Goal: Task Accomplishment & Management: Use online tool/utility

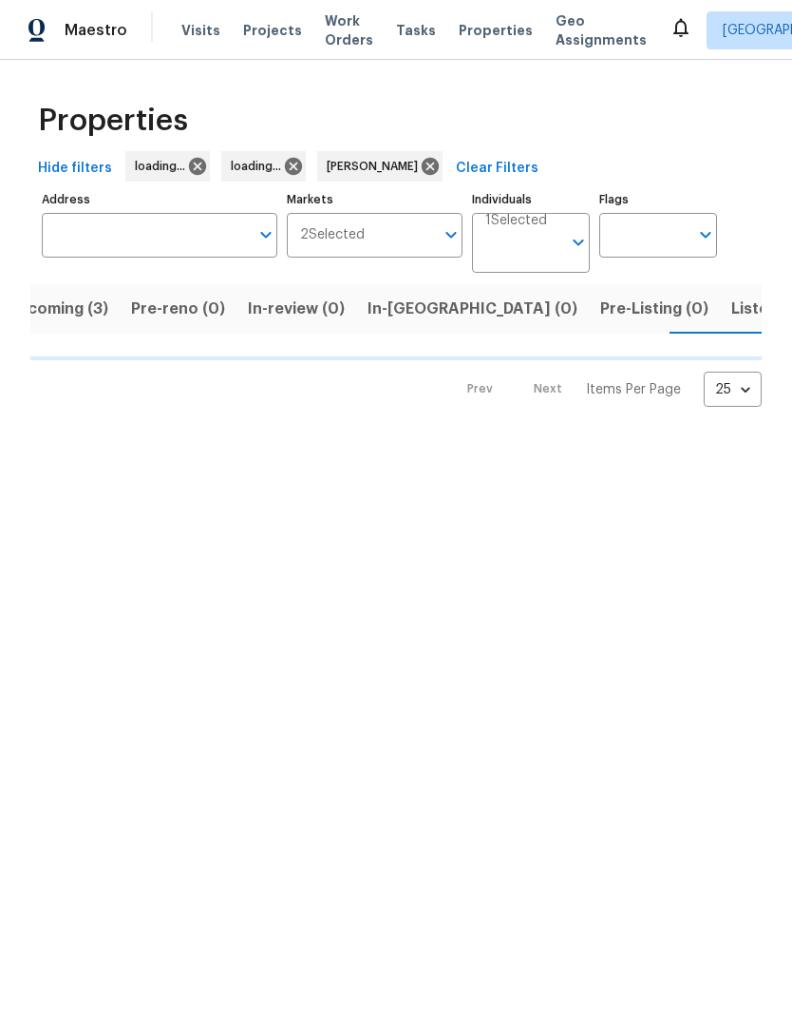
scroll to position [0, 37]
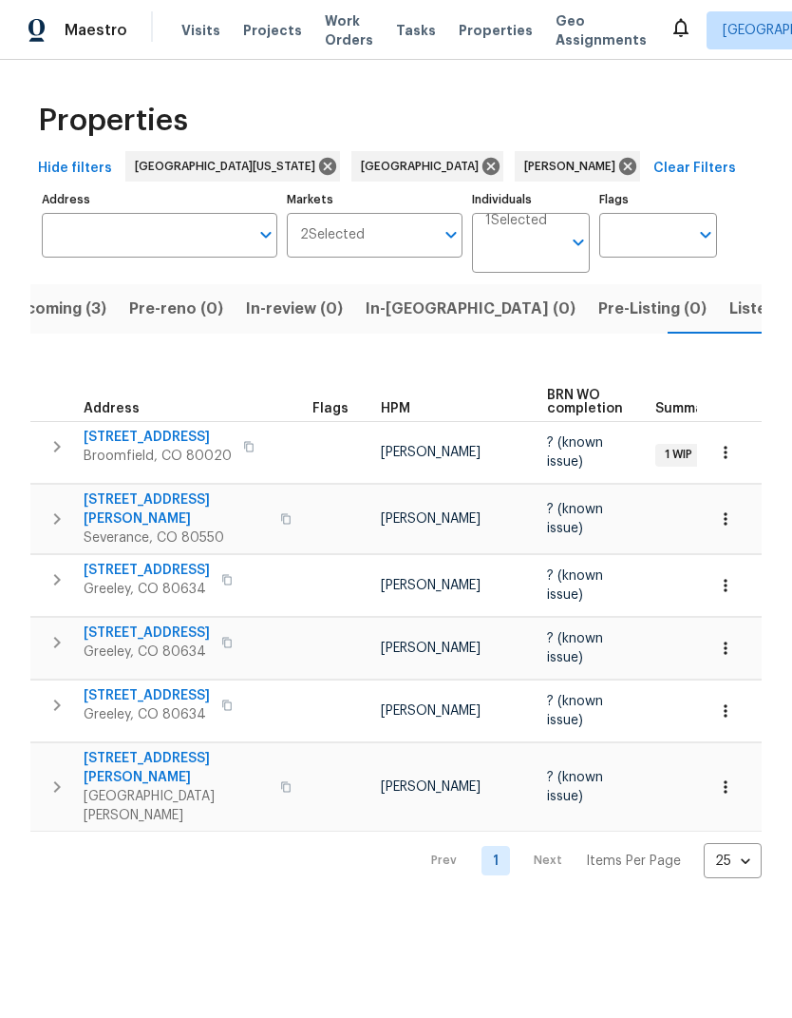
click at [730, 310] on span "Listed (17)" at bounding box center [769, 308] width 78 height 27
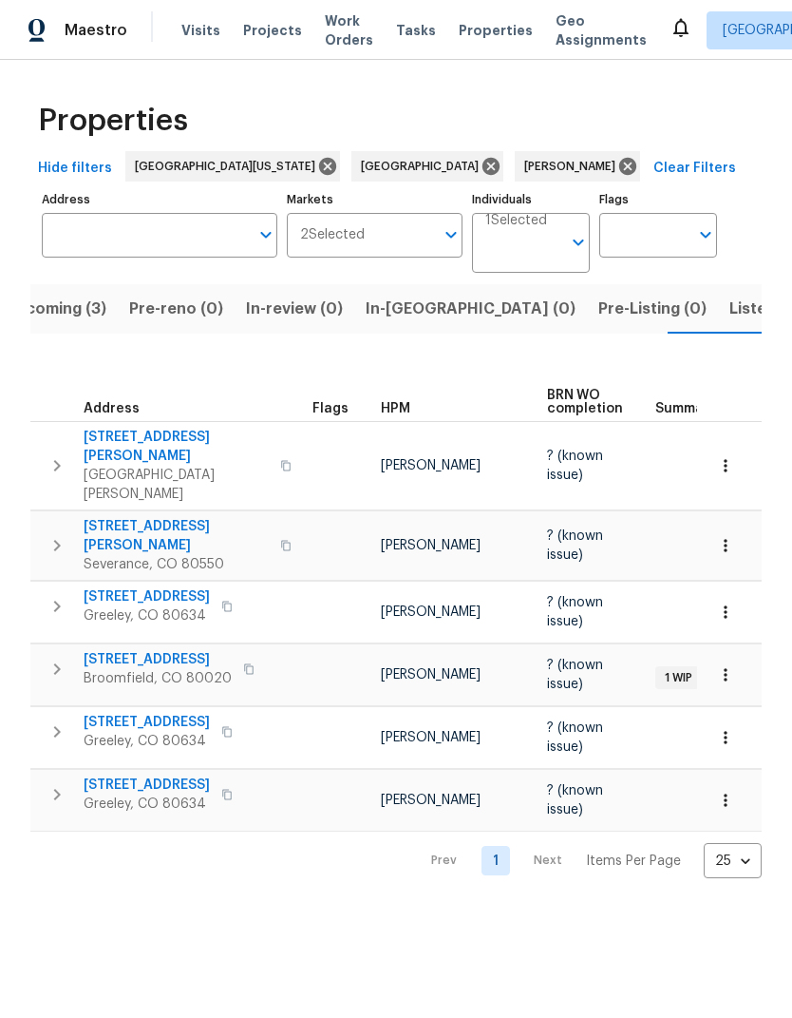
click at [730, 312] on span "Listed (17)" at bounding box center [769, 308] width 78 height 27
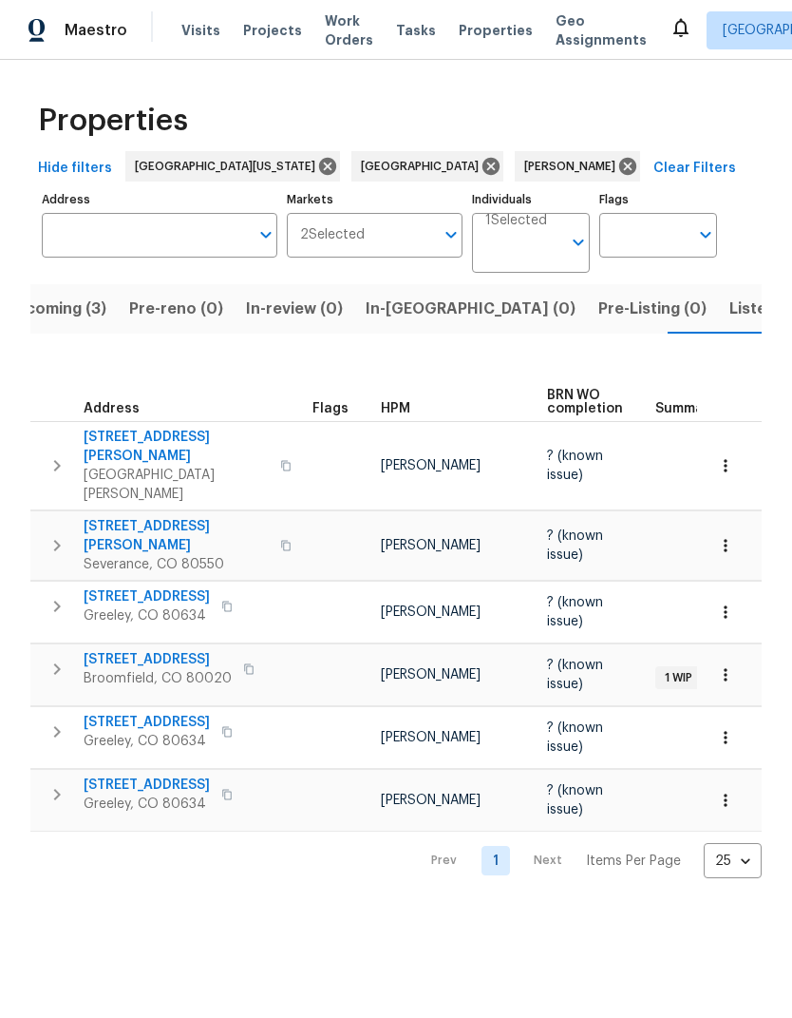
click at [113, 517] on span "937 Milner Pass Rd" at bounding box center [176, 536] width 185 height 38
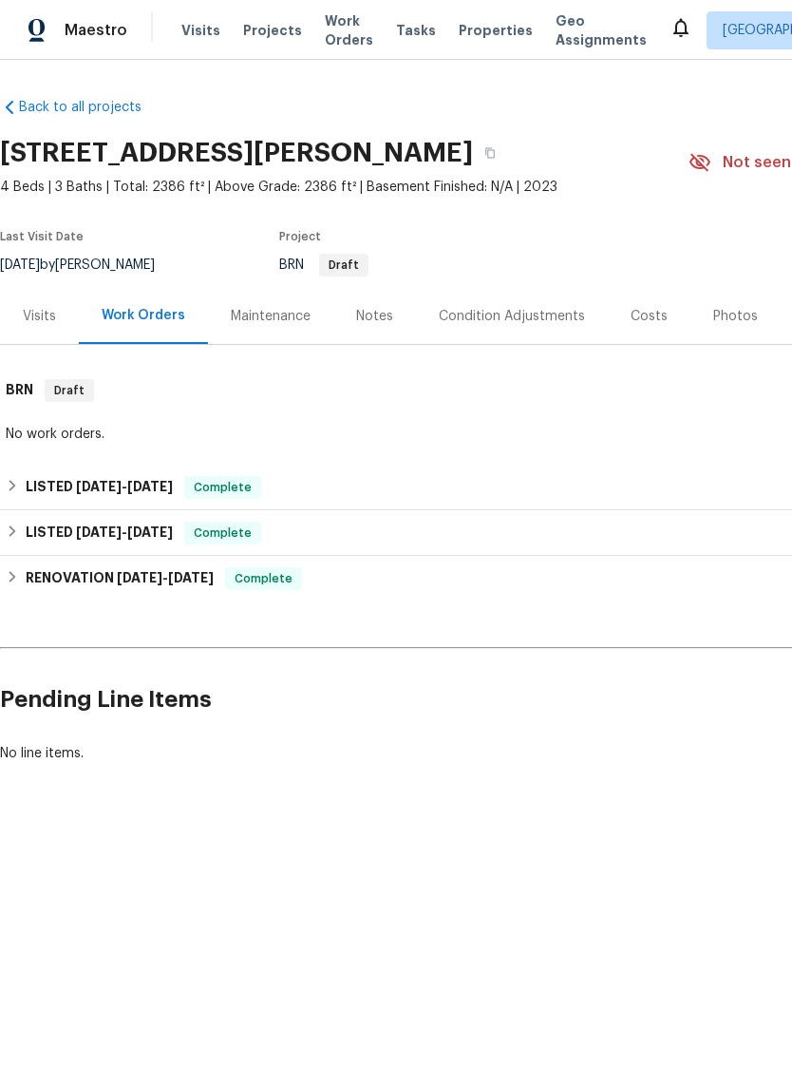
click at [32, 312] on div "Visits" at bounding box center [39, 316] width 33 height 19
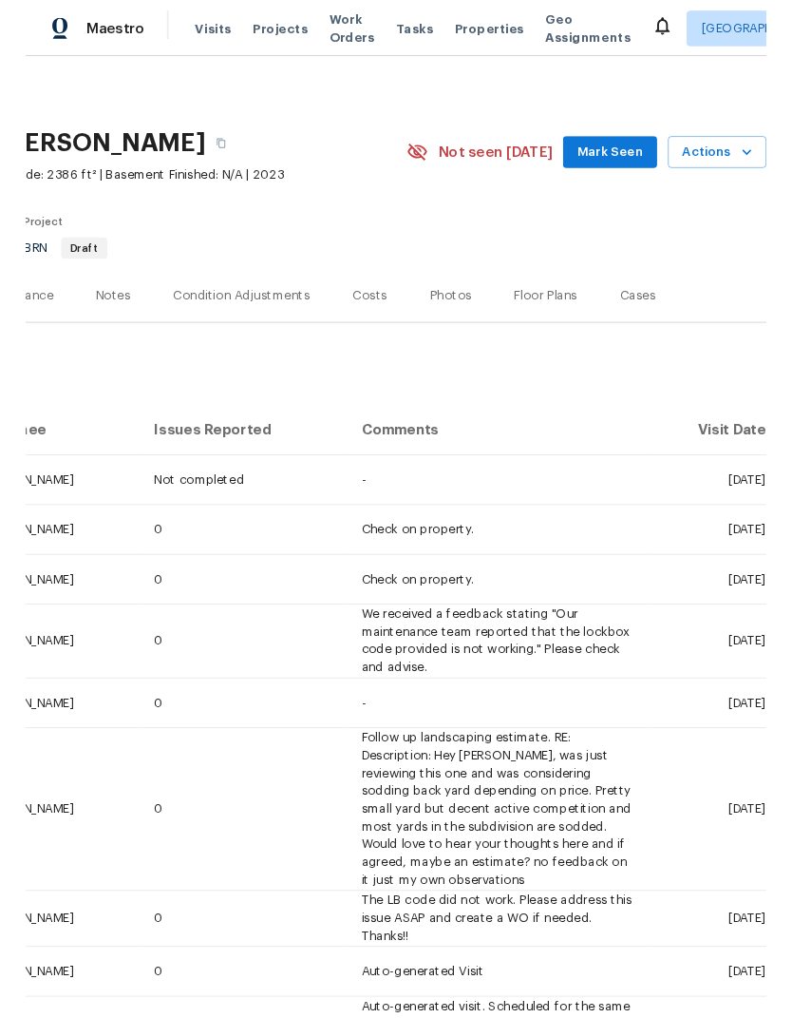
scroll to position [0, 281]
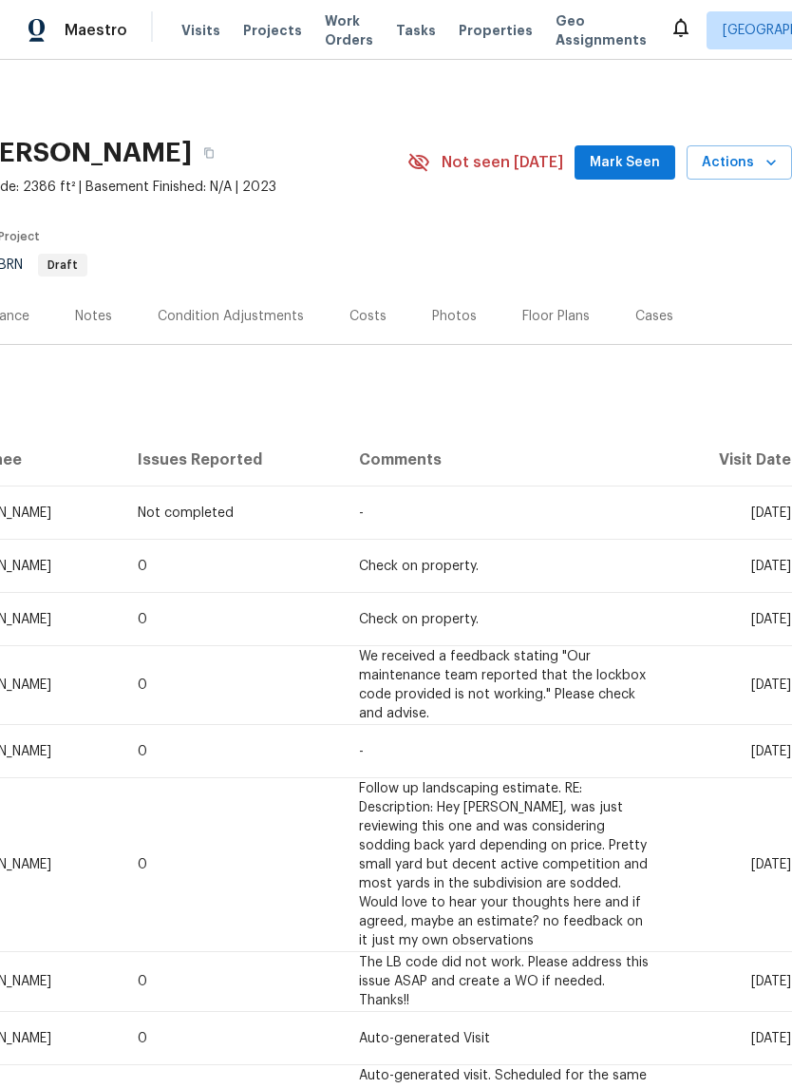
click at [750, 171] on span "Actions" at bounding box center [739, 163] width 75 height 24
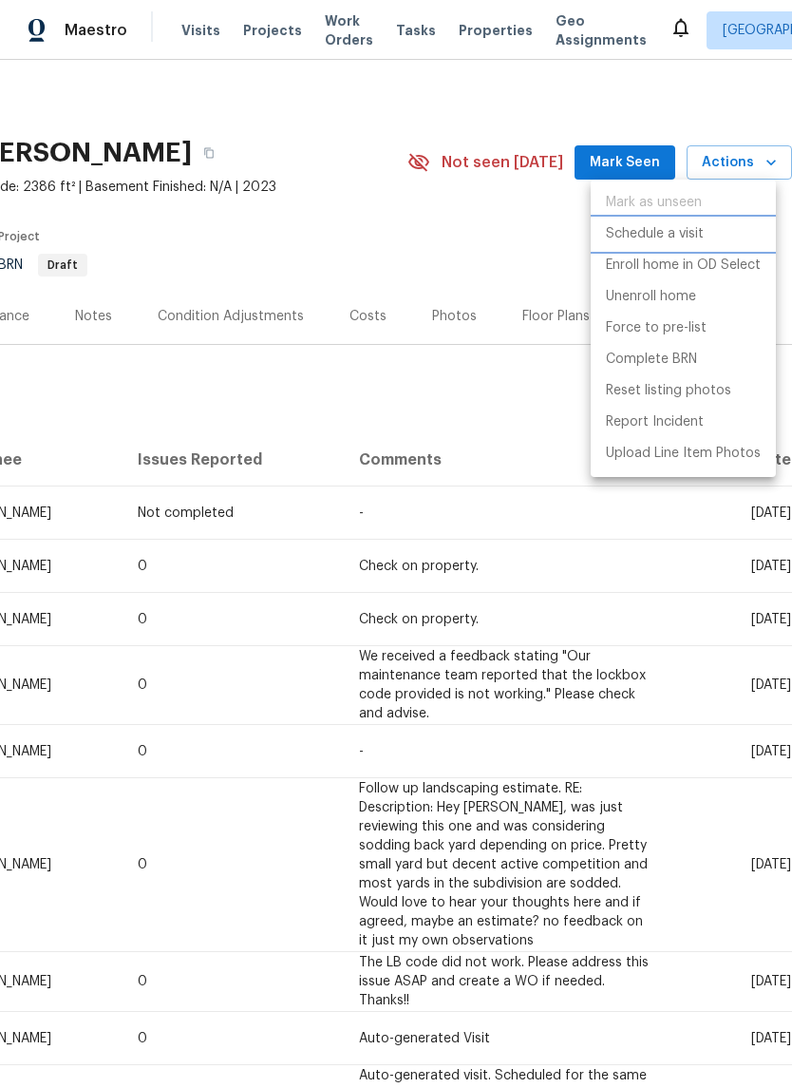
click at [630, 246] on li "Schedule a visit" at bounding box center [683, 234] width 185 height 31
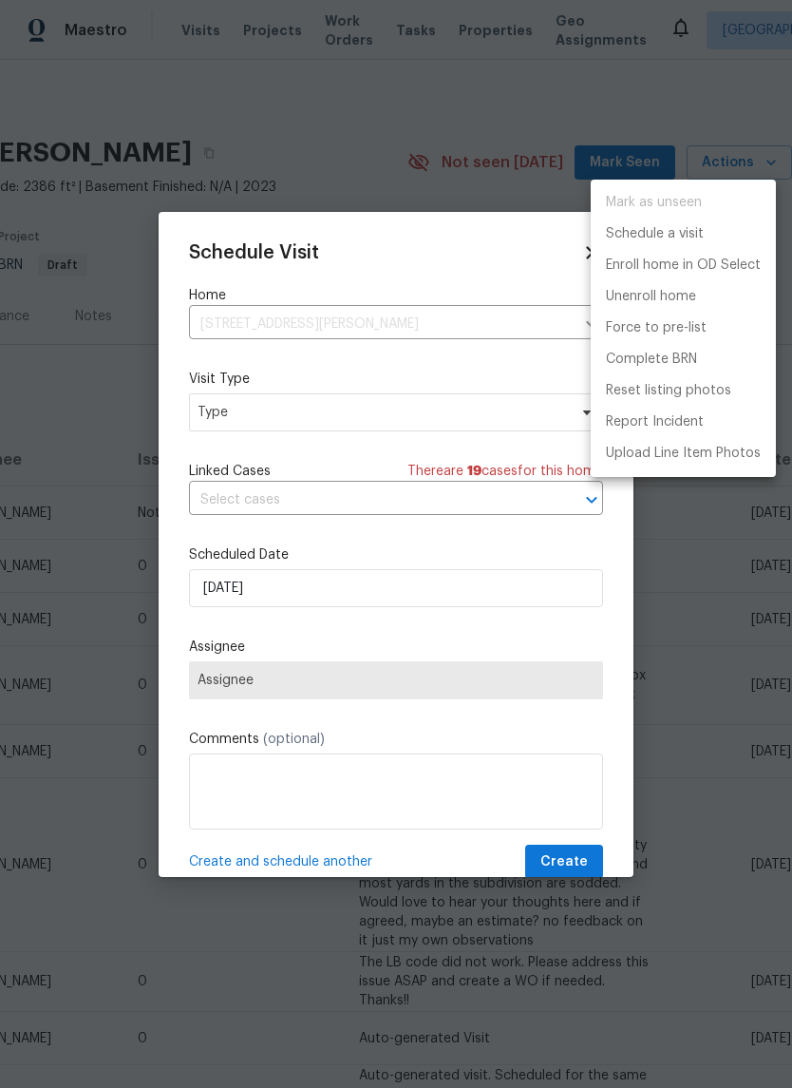
click at [204, 408] on div at bounding box center [396, 544] width 792 height 1088
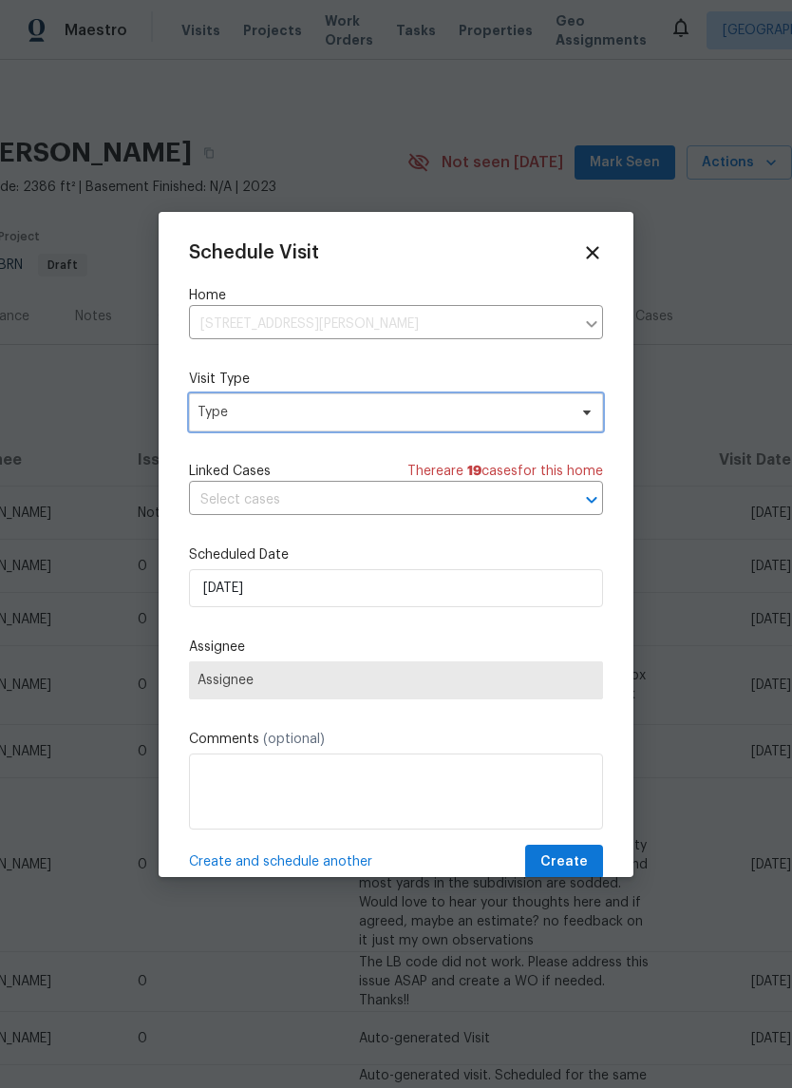
click at [213, 407] on span "Type" at bounding box center [383, 412] width 370 height 19
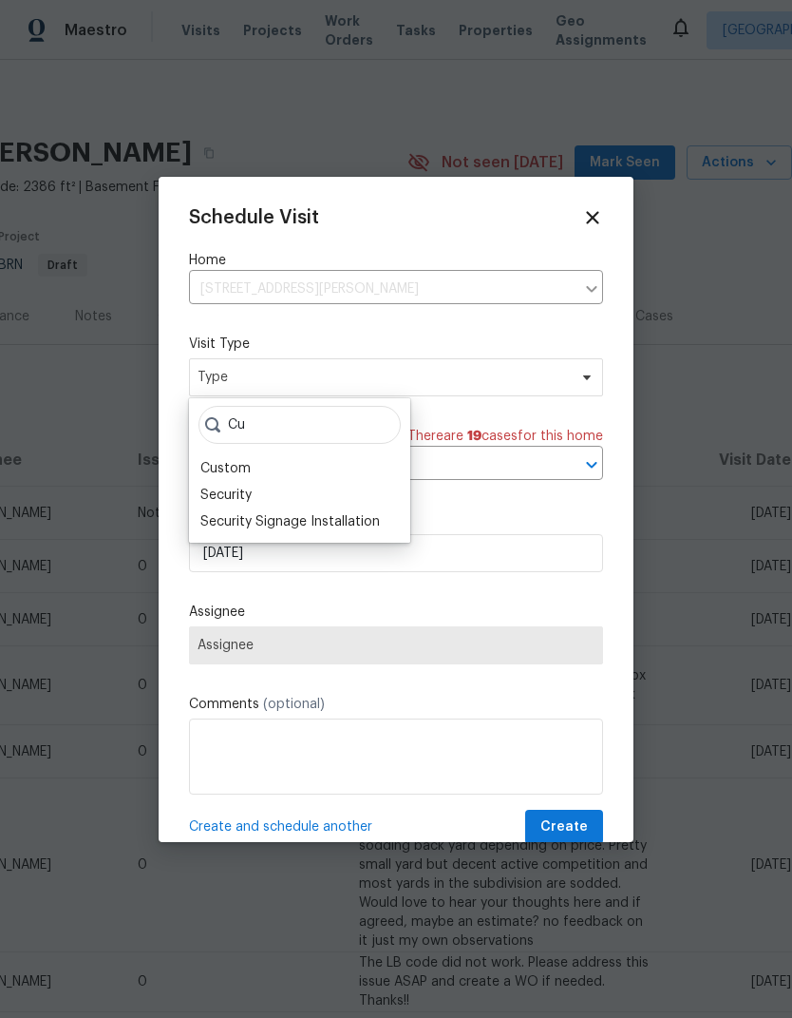
type input "Cu"
click at [230, 467] on div "Custom" at bounding box center [225, 468] width 50 height 19
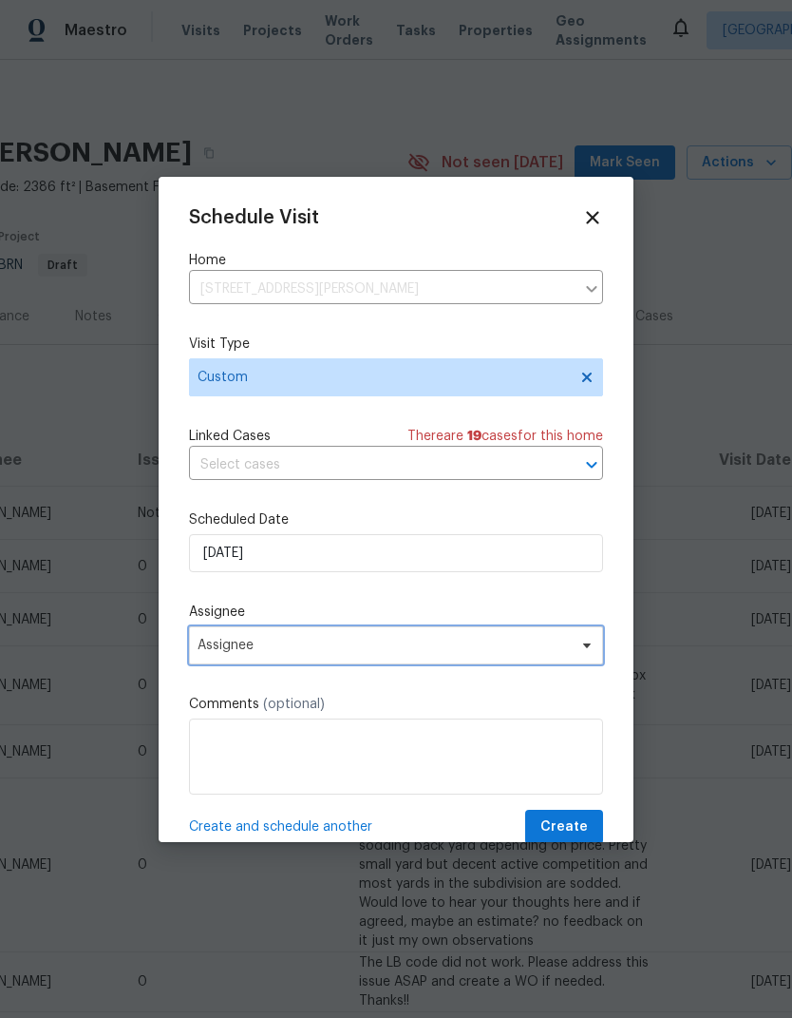
click at [239, 638] on span "Assignee" at bounding box center [396, 645] width 414 height 38
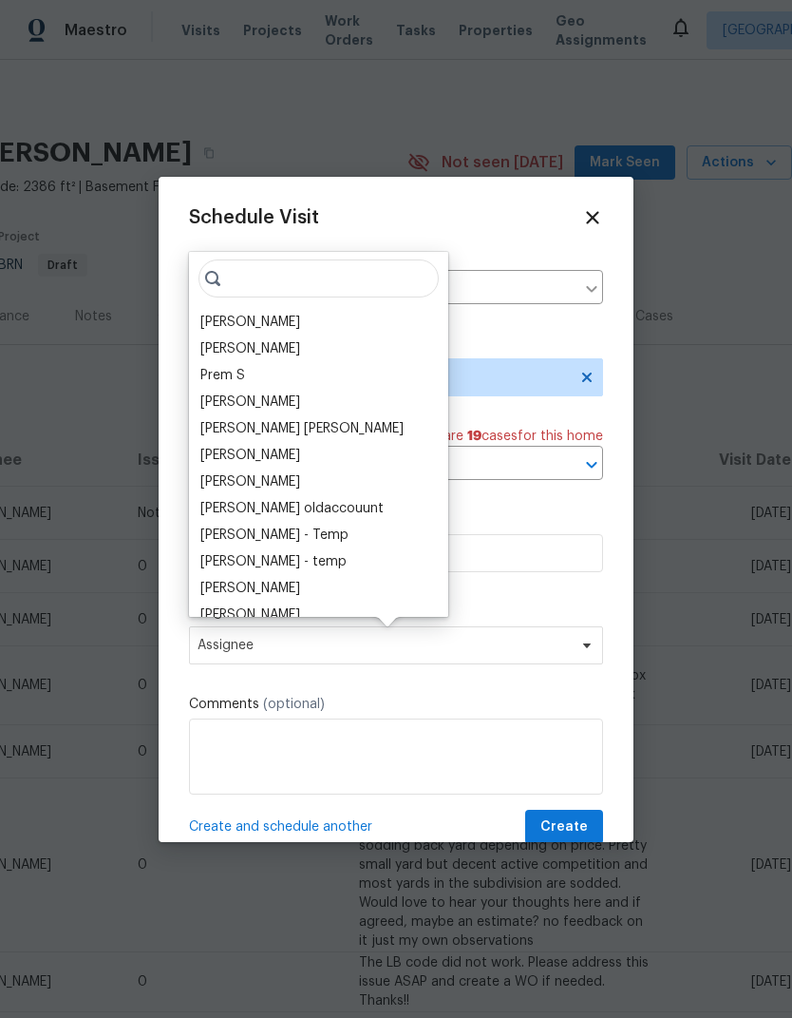
click at [216, 320] on div "[PERSON_NAME]" at bounding box center [250, 322] width 100 height 19
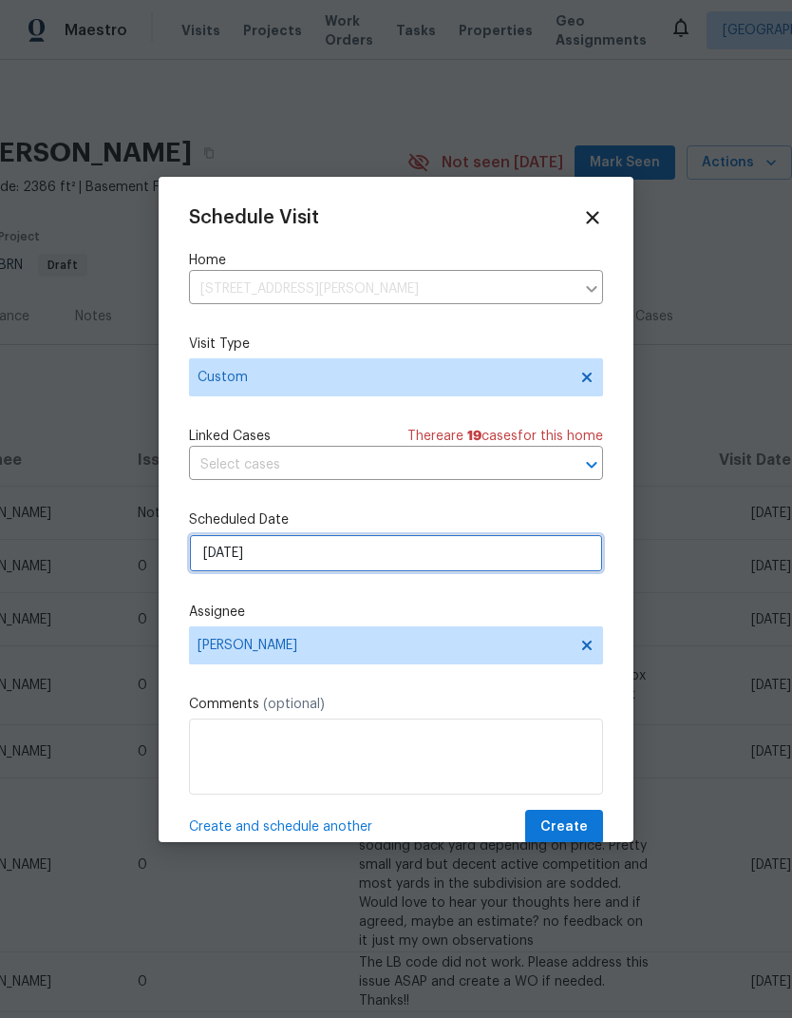
click at [232, 557] on input "9/29/2025" at bounding box center [396, 553] width 414 height 38
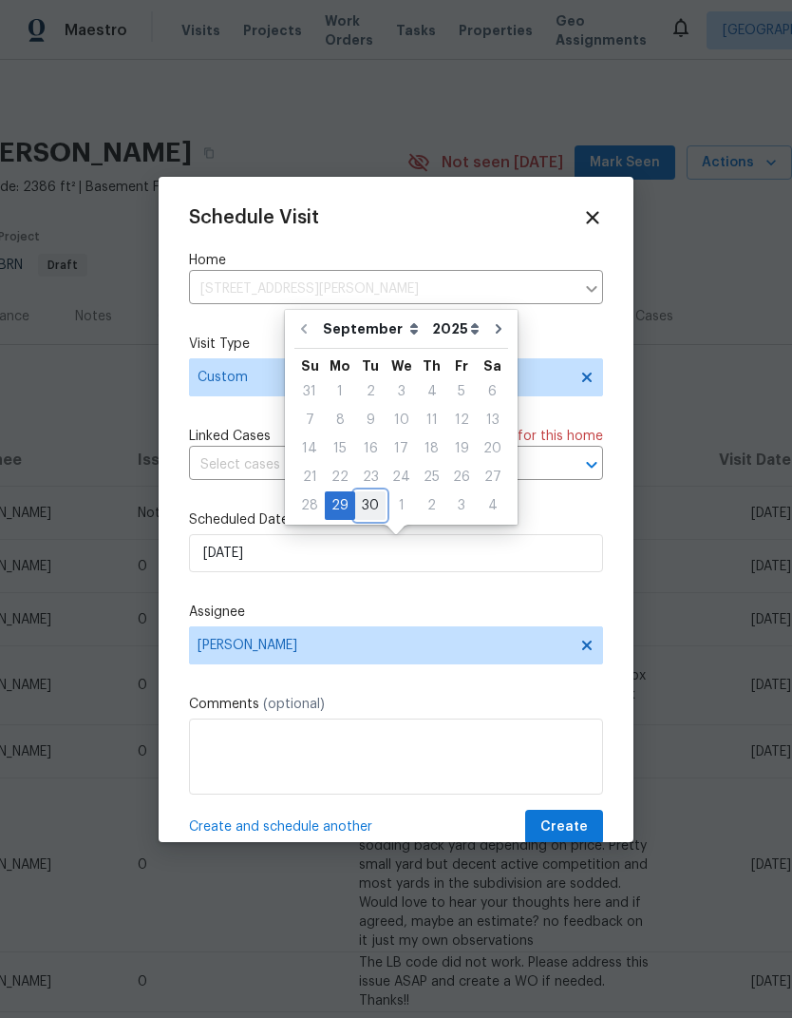
click at [373, 505] on div "30" at bounding box center [370, 505] width 30 height 27
type input "9/30/2025"
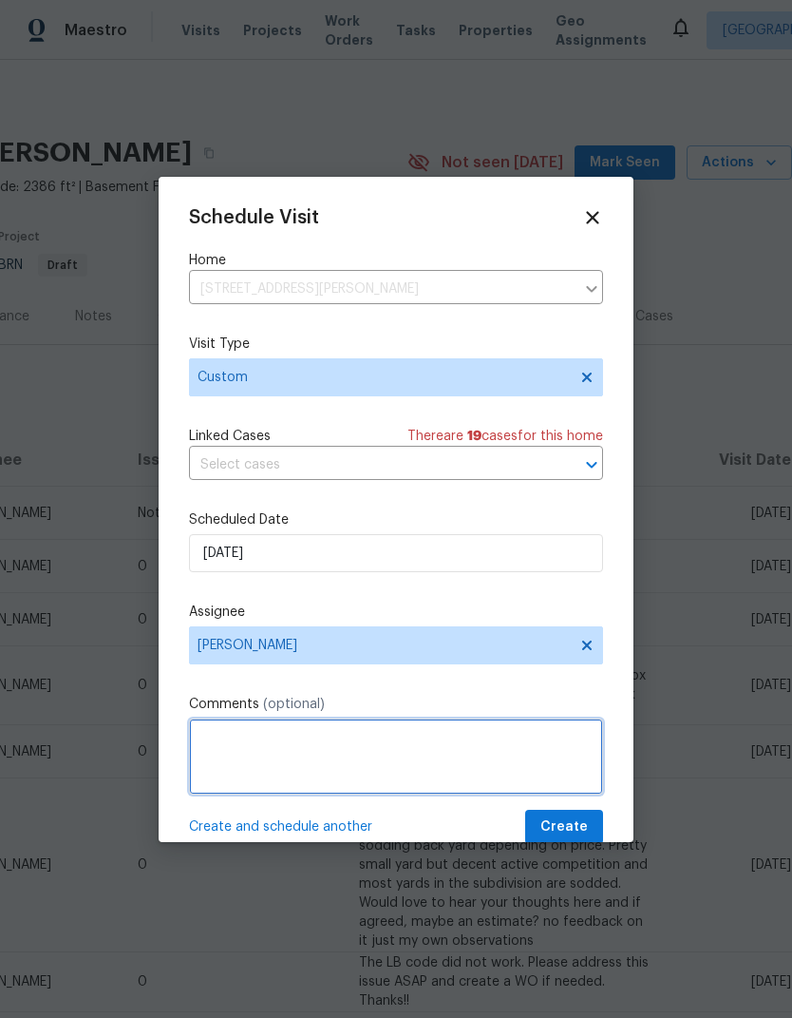
click at [235, 738] on textarea at bounding box center [396, 756] width 414 height 76
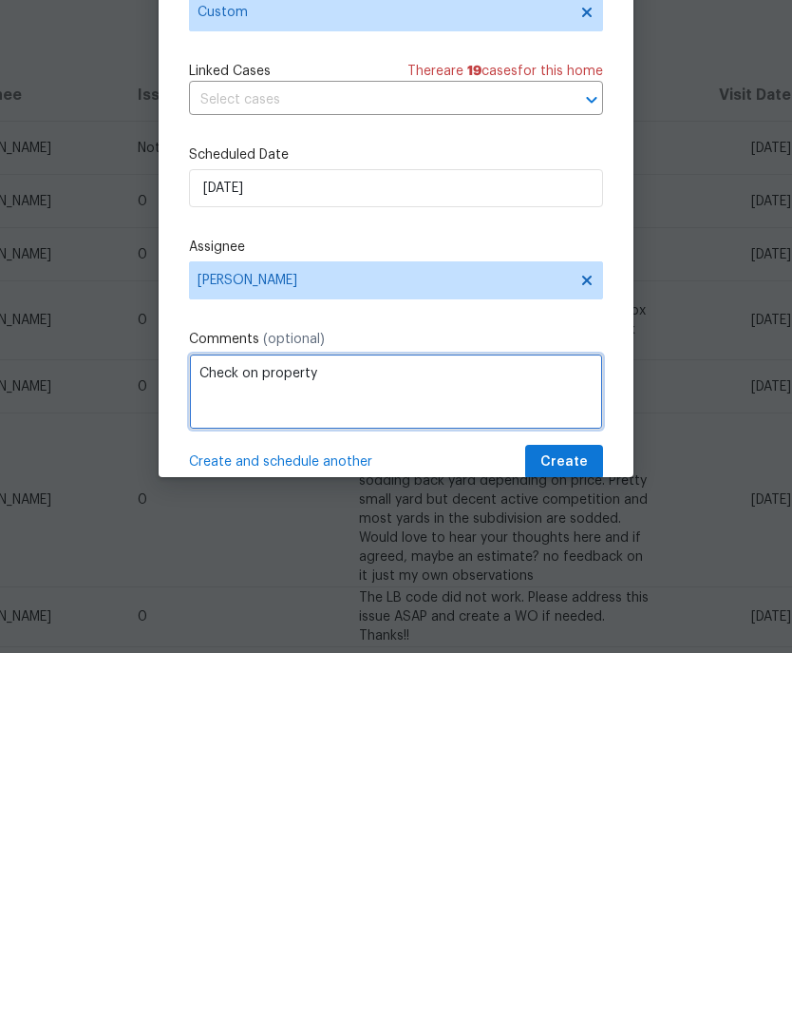
type textarea "Check on property"
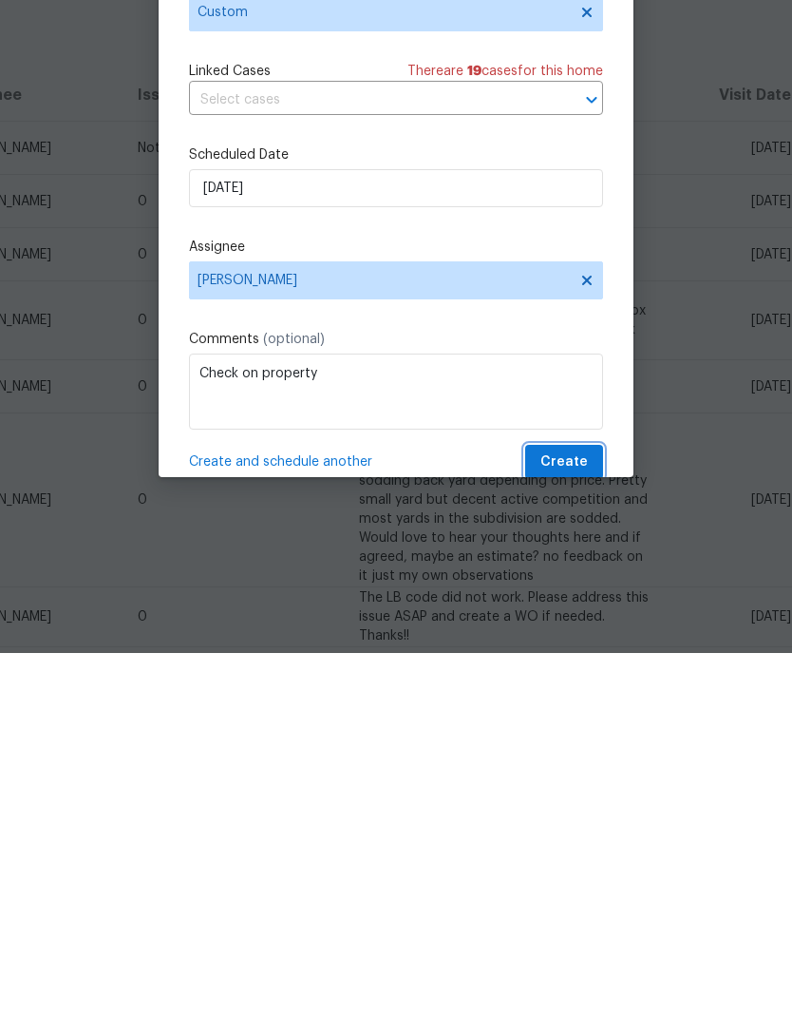
click at [592, 810] on button "Create" at bounding box center [564, 827] width 78 height 35
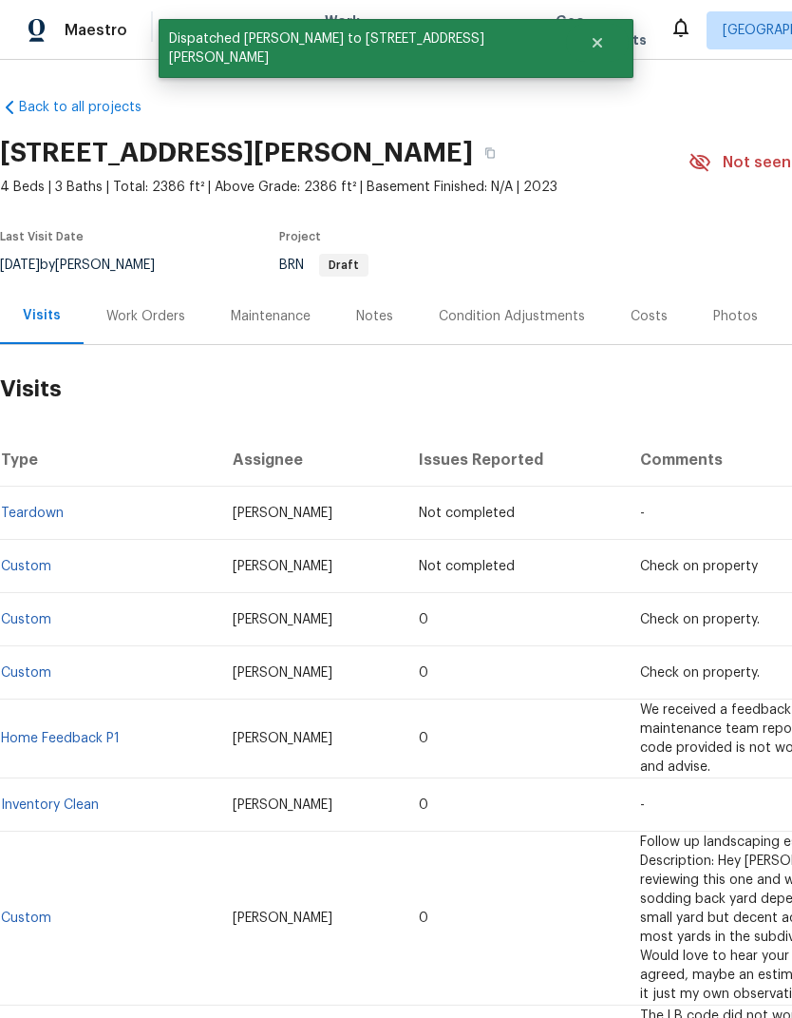
scroll to position [0, 0]
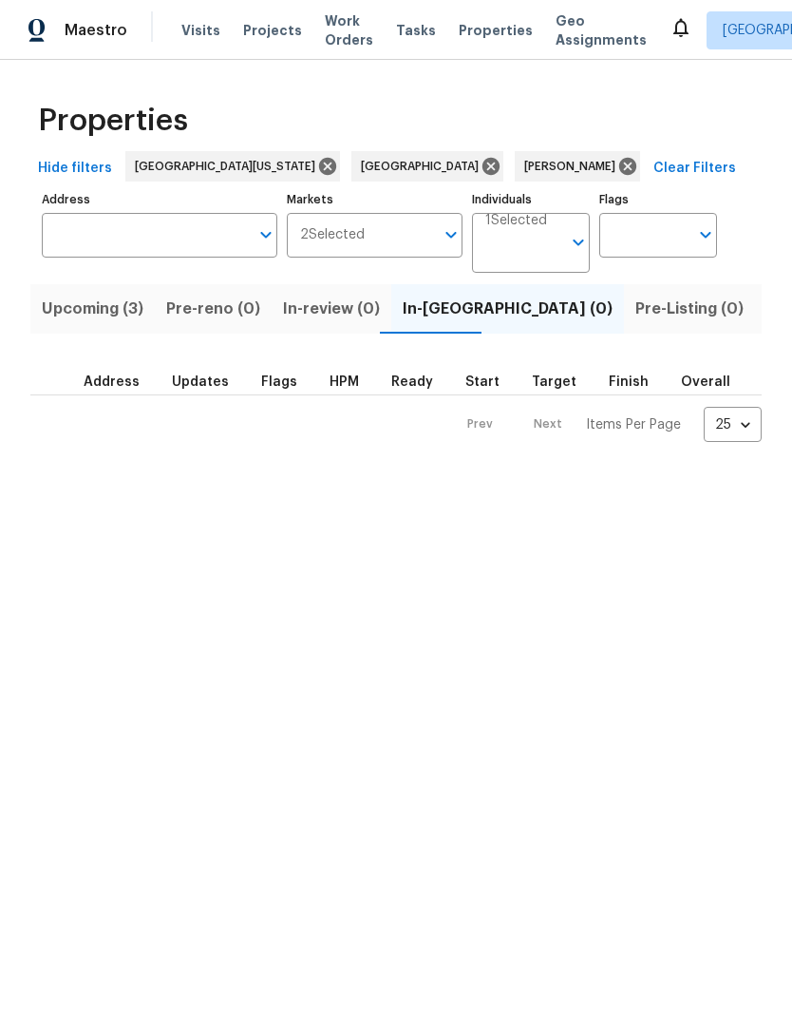
click at [767, 309] on span "Listed (17)" at bounding box center [806, 308] width 78 height 27
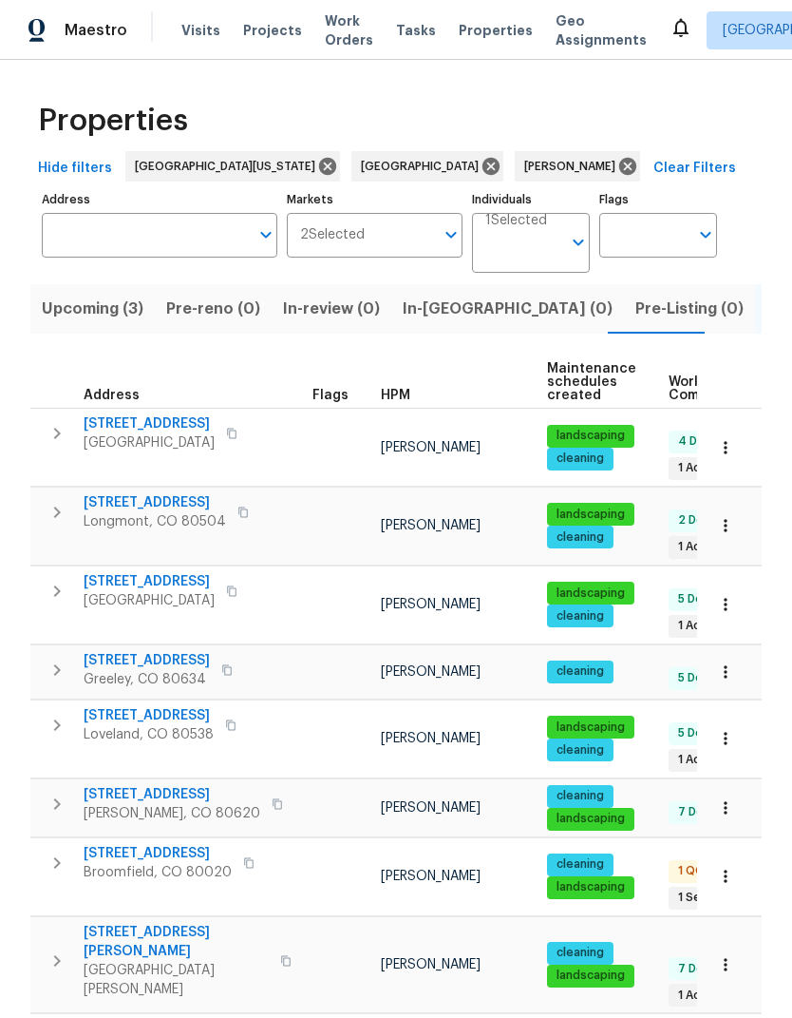
click at [767, 313] on span "Listed (17)" at bounding box center [806, 308] width 78 height 27
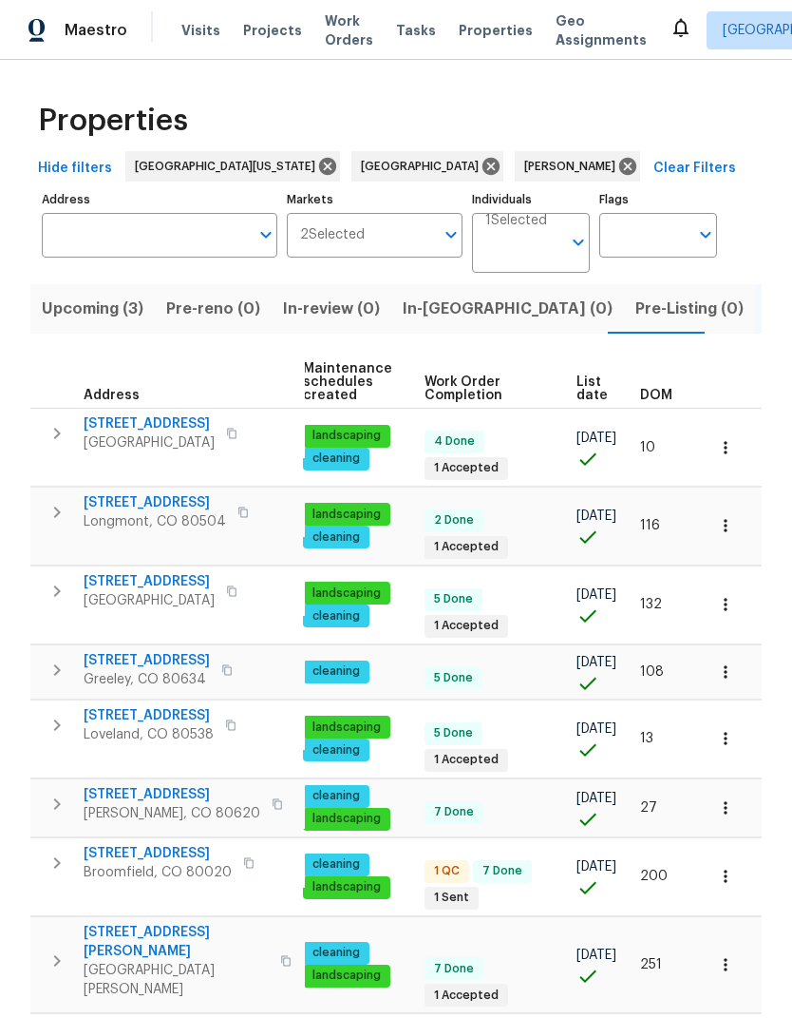
scroll to position [0, 244]
click at [589, 382] on span "List date" at bounding box center [592, 388] width 31 height 27
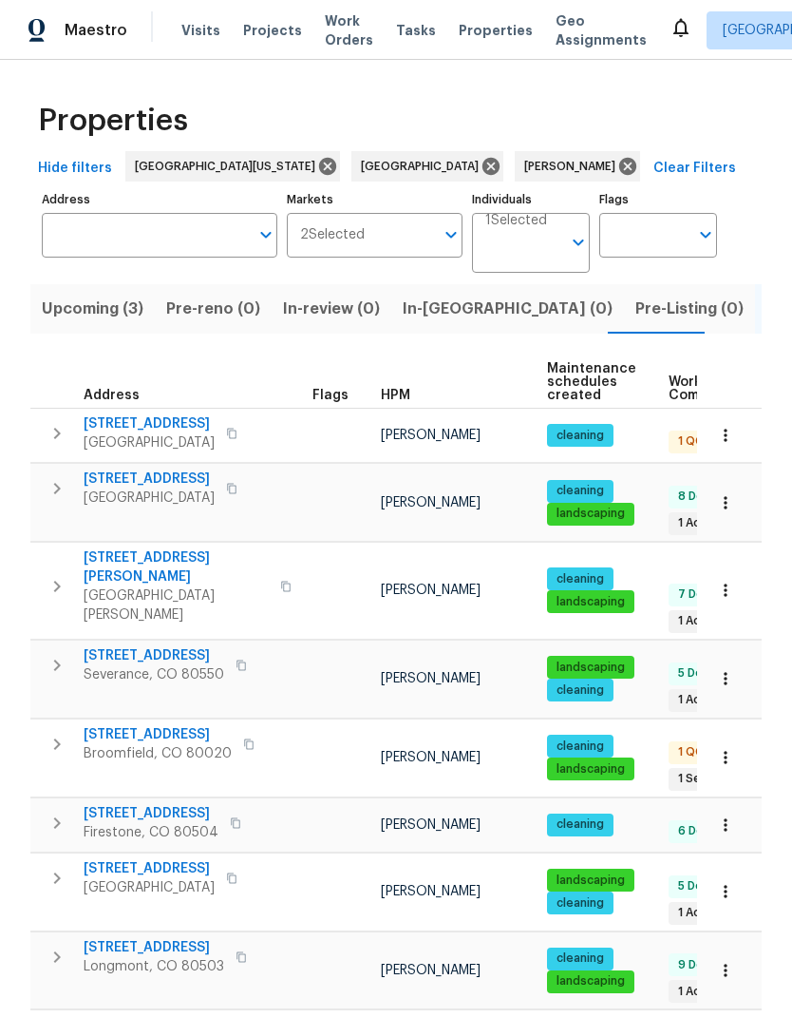
click at [123, 646] on span "[STREET_ADDRESS]" at bounding box center [154, 655] width 141 height 19
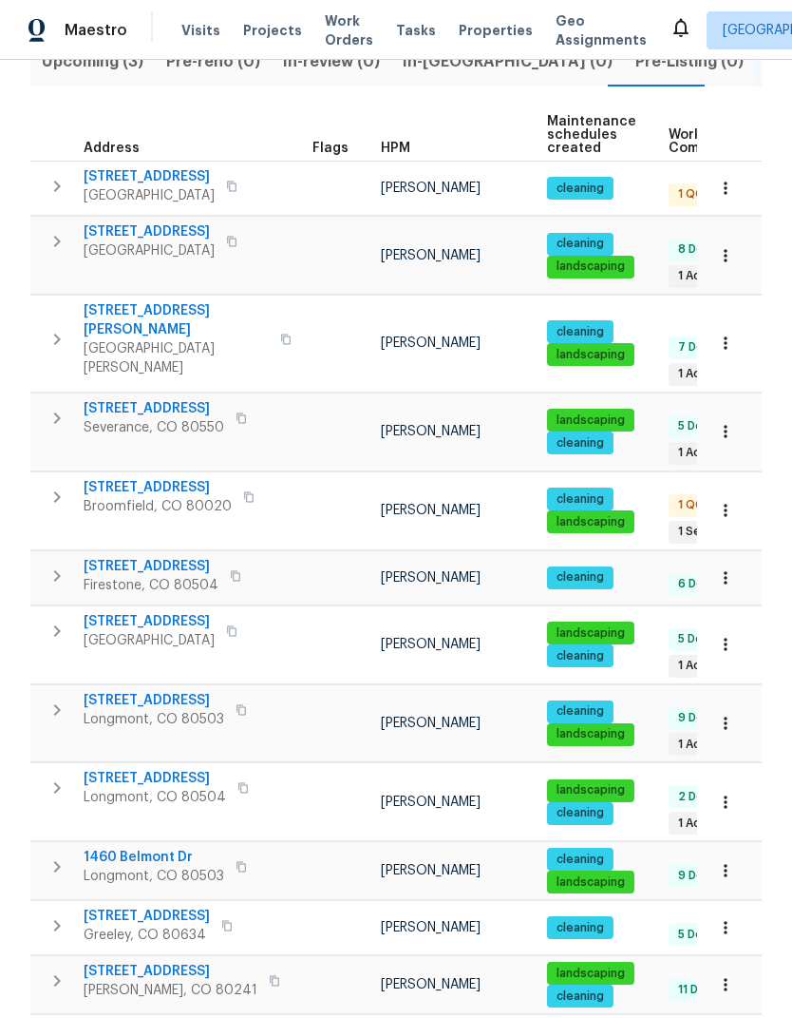
scroll to position [248, 0]
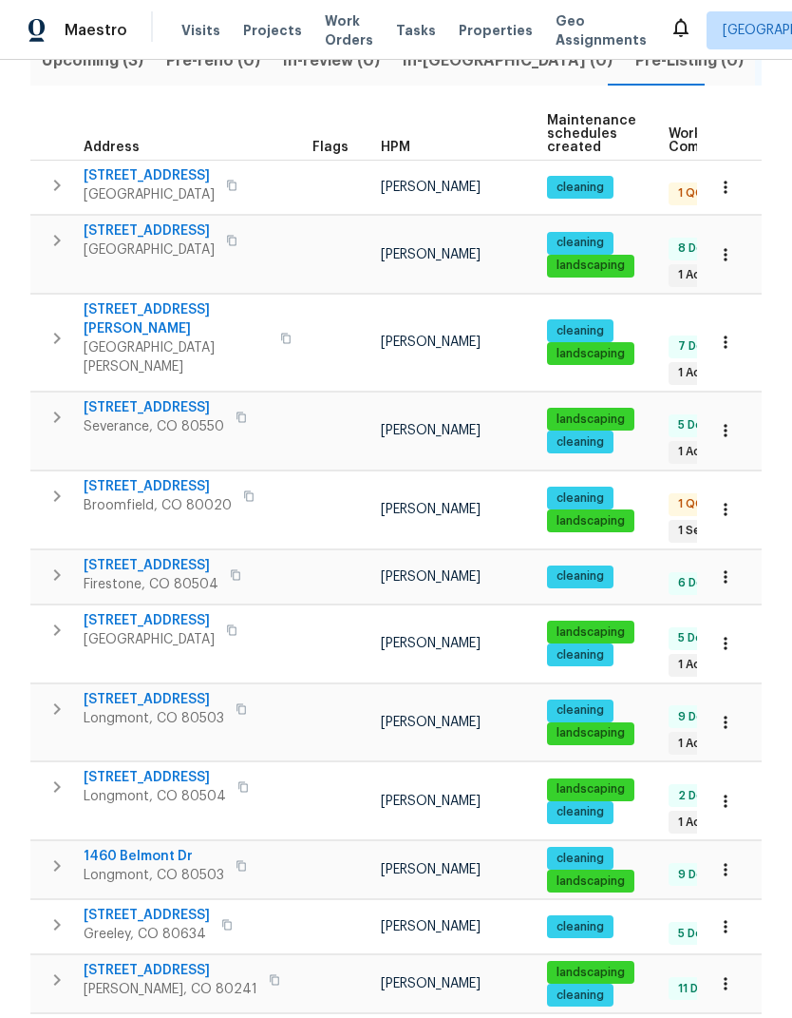
click at [124, 338] on span "[GEOGRAPHIC_DATA][PERSON_NAME]" at bounding box center [176, 357] width 185 height 38
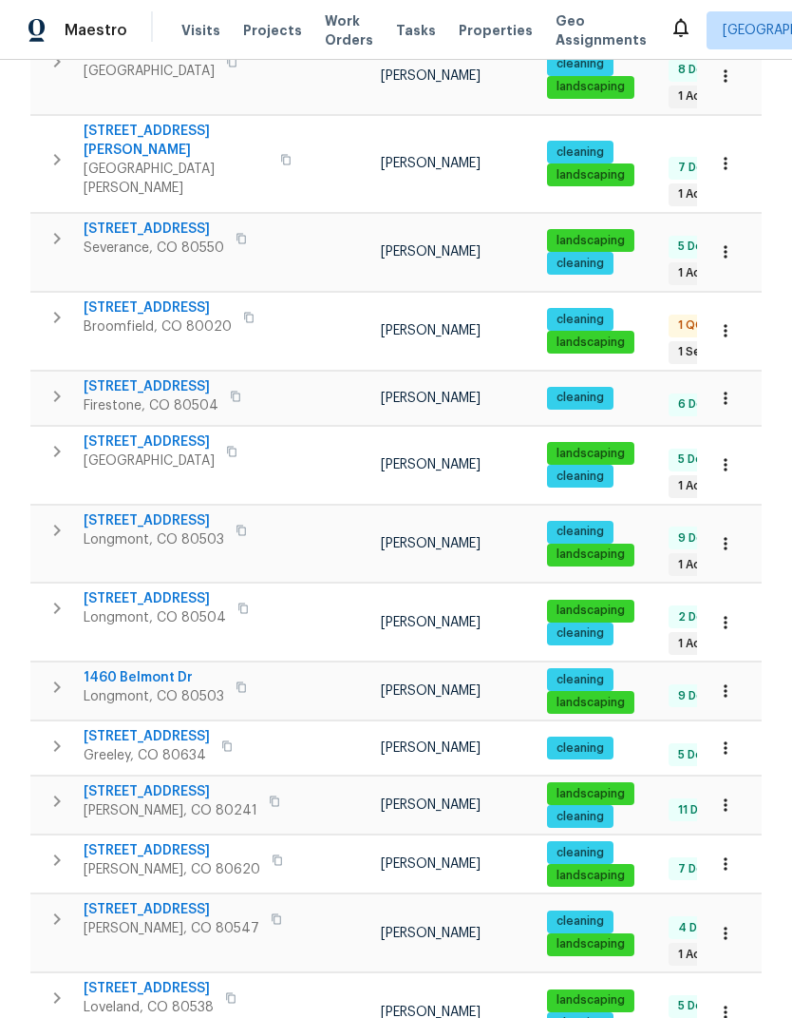
scroll to position [73, 0]
click at [92, 900] on span "[STREET_ADDRESS]" at bounding box center [172, 909] width 176 height 19
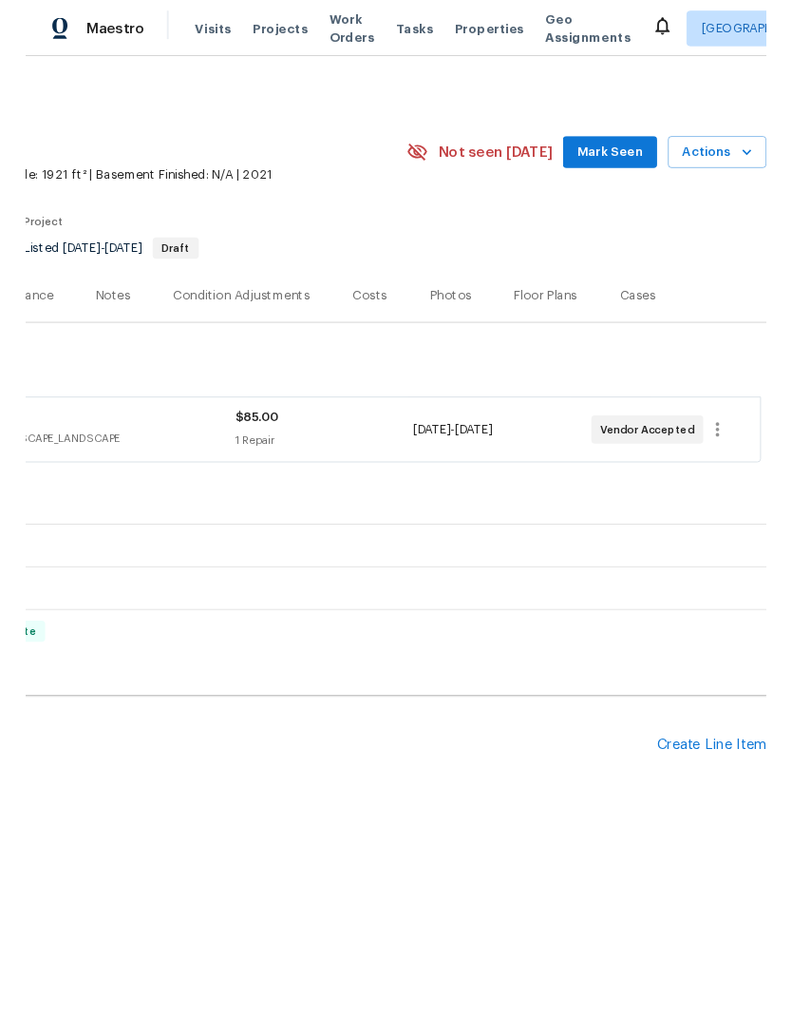
scroll to position [0, 281]
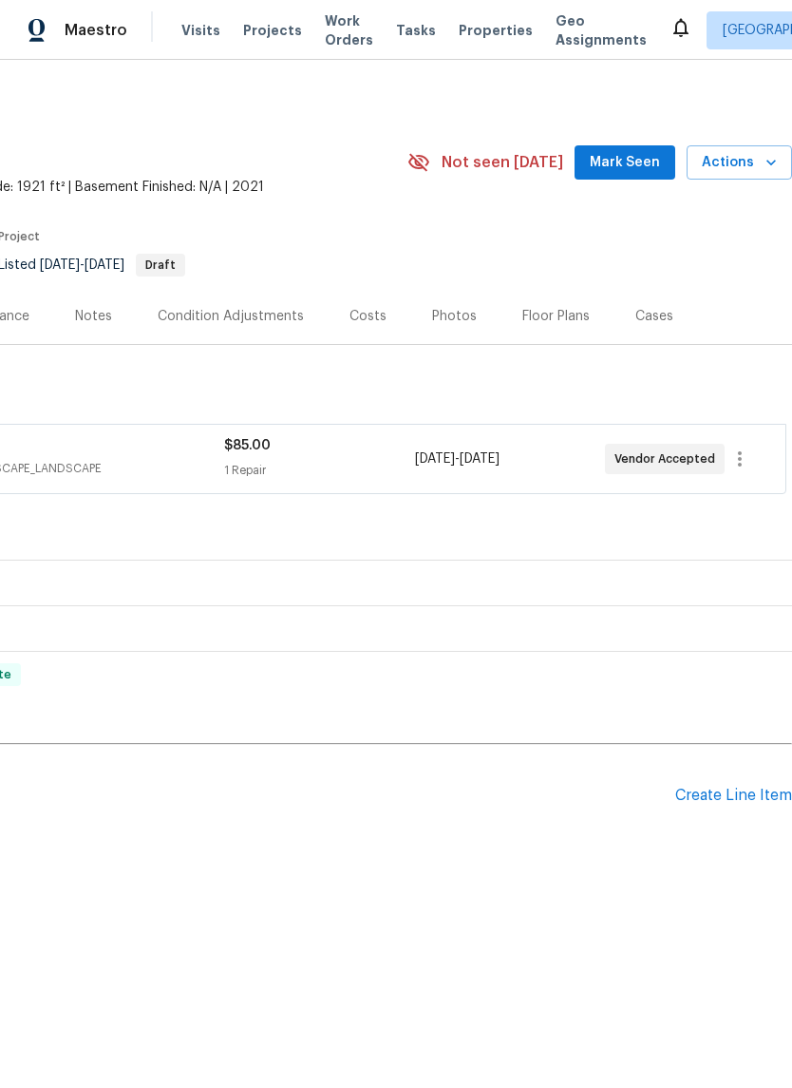
click at [722, 152] on span "Actions" at bounding box center [739, 163] width 75 height 24
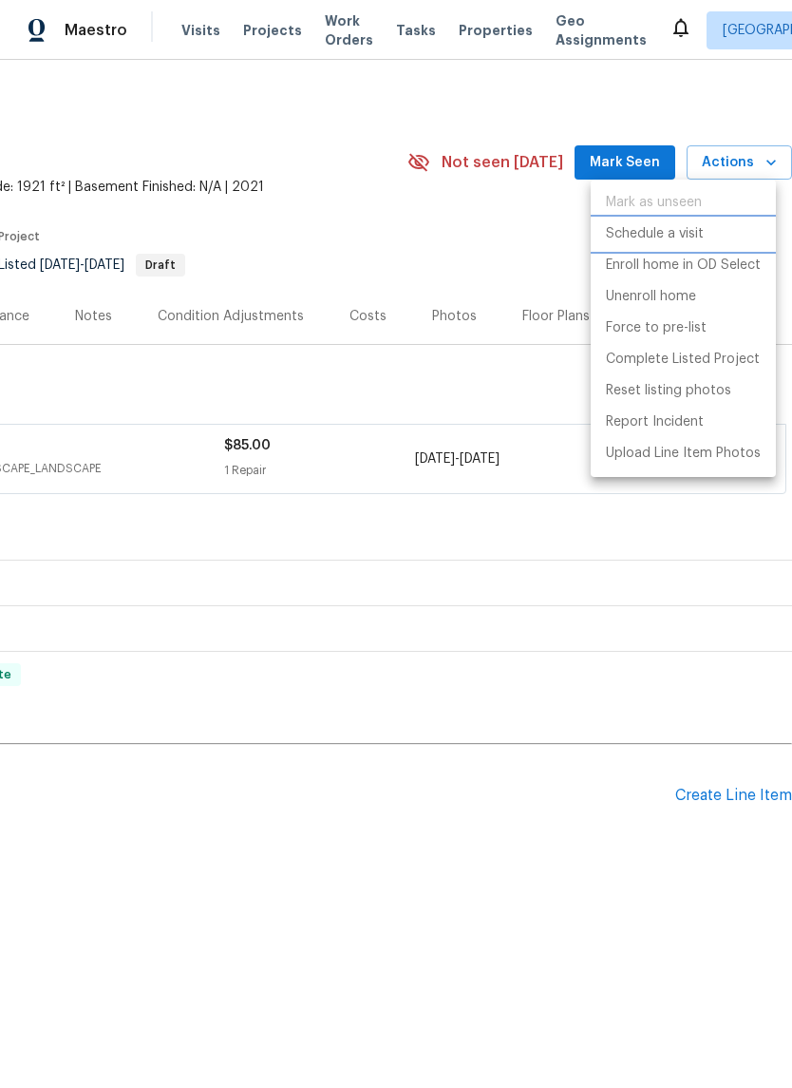
click at [619, 245] on li "Schedule a visit" at bounding box center [683, 234] width 185 height 31
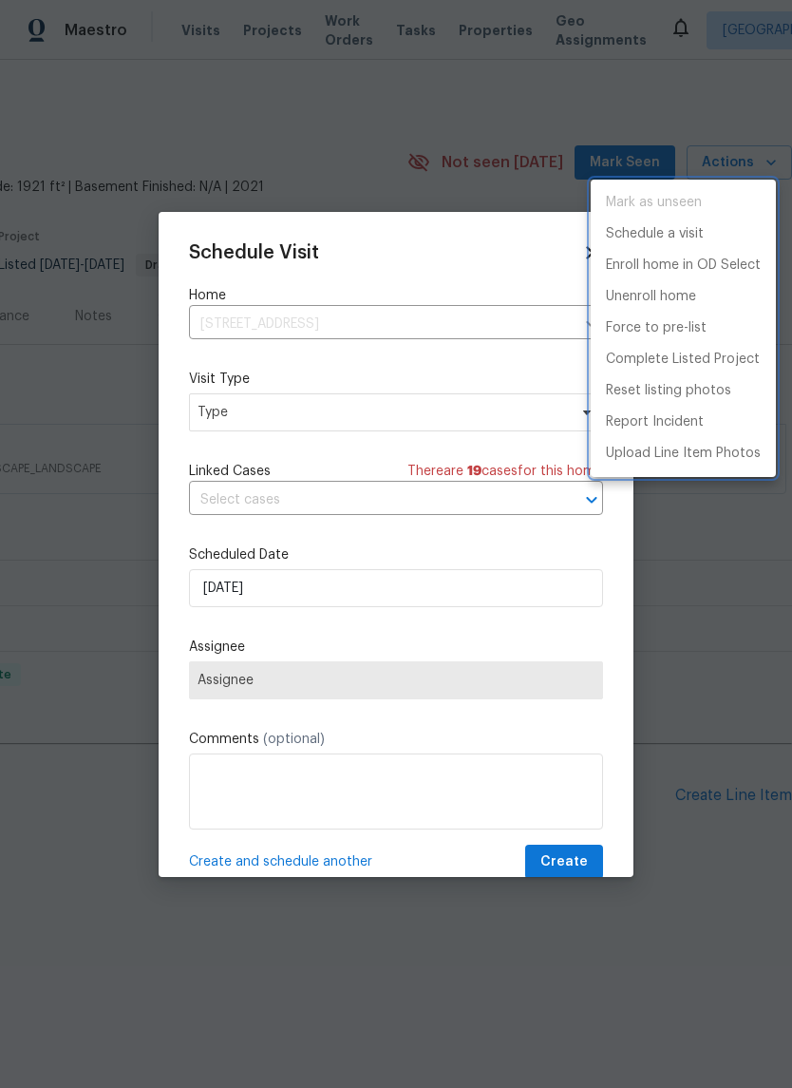
click at [196, 360] on div at bounding box center [396, 544] width 792 height 1088
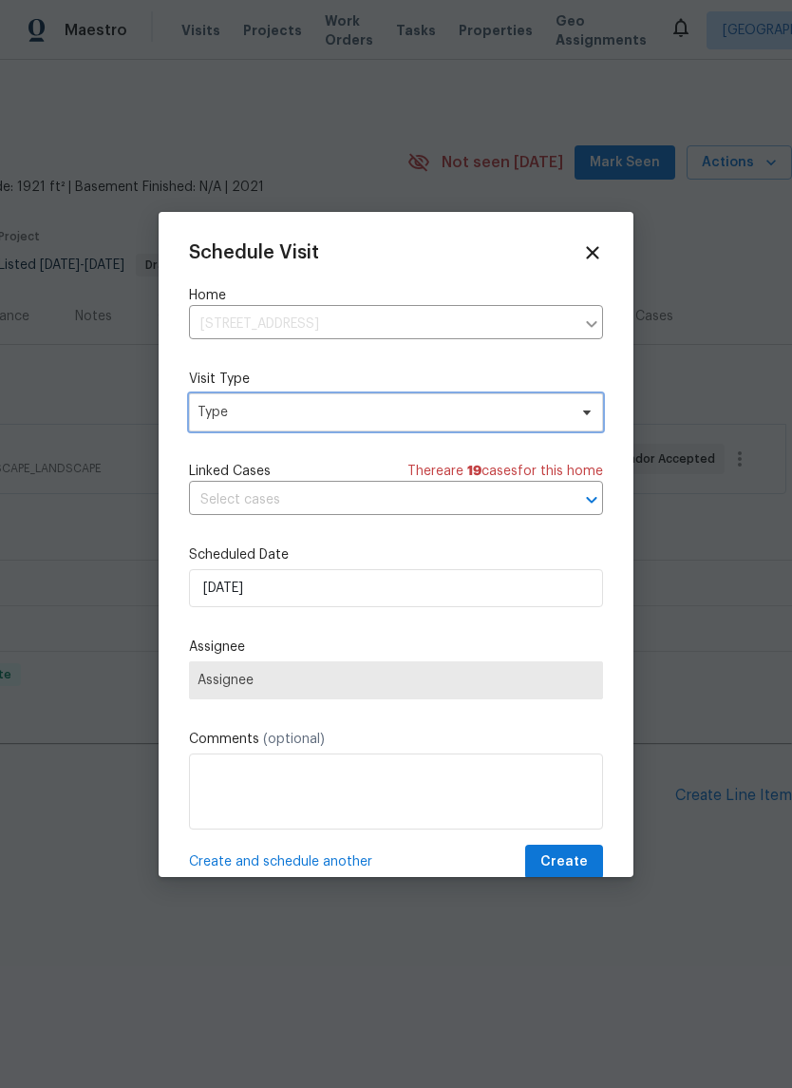
click at [224, 424] on span "Type" at bounding box center [396, 412] width 414 height 38
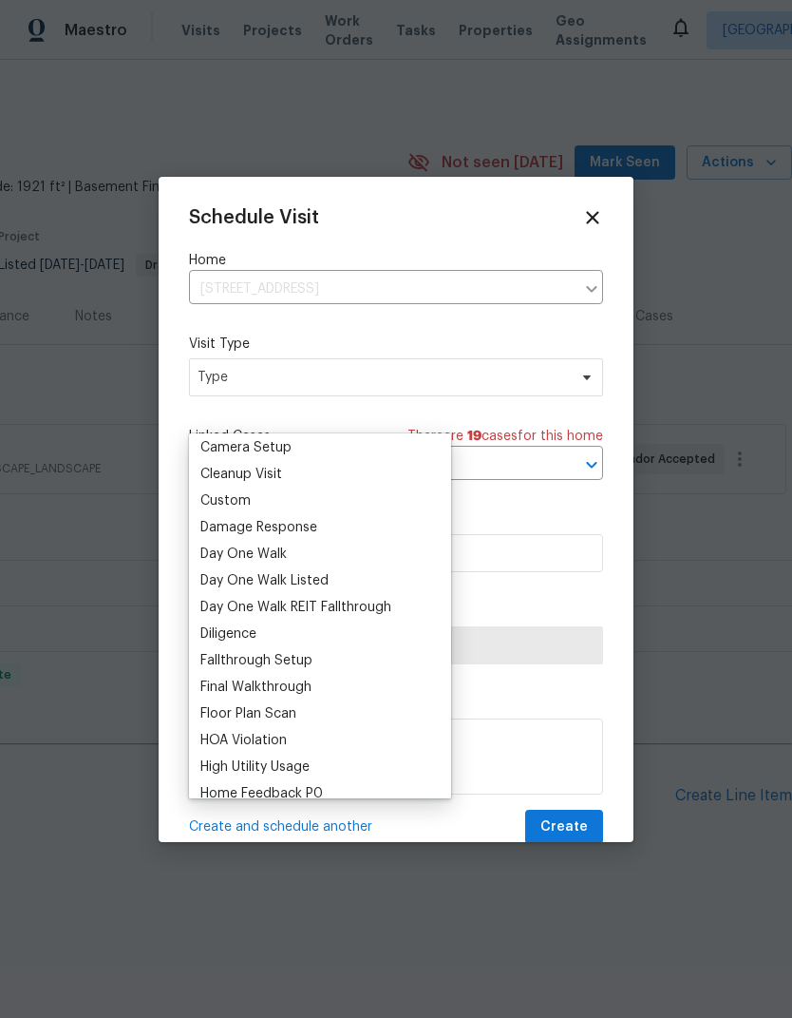
scroll to position [254, 0]
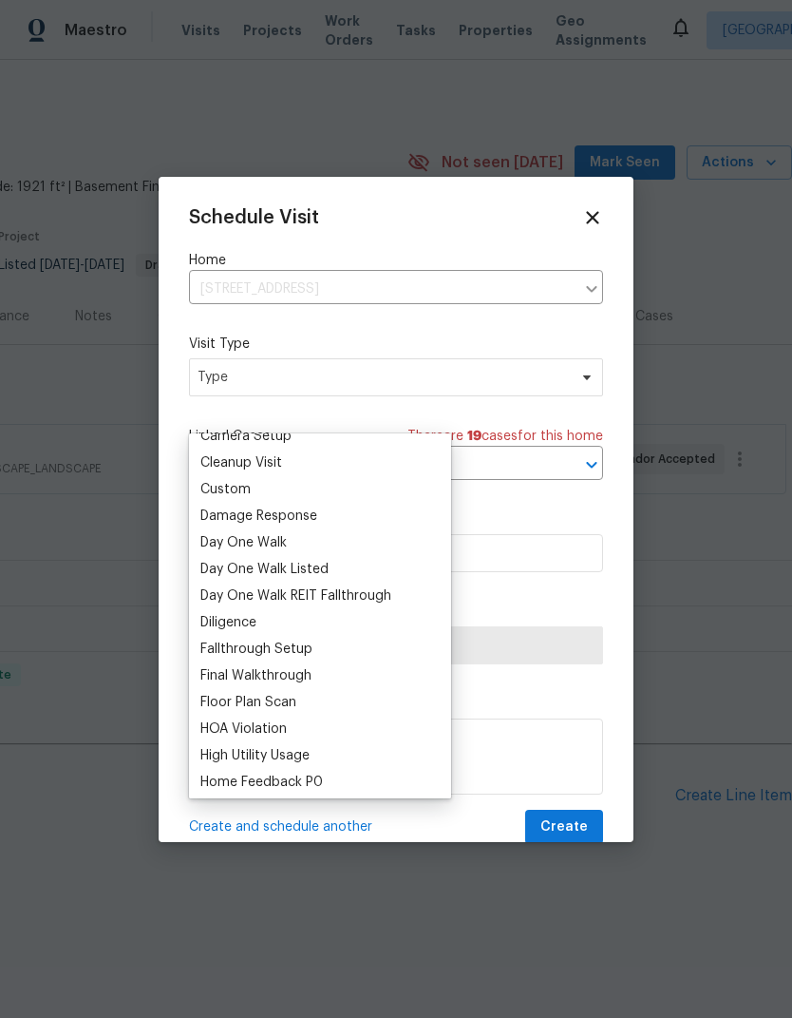
click at [200, 490] on div "Custom" at bounding box center [225, 489] width 50 height 19
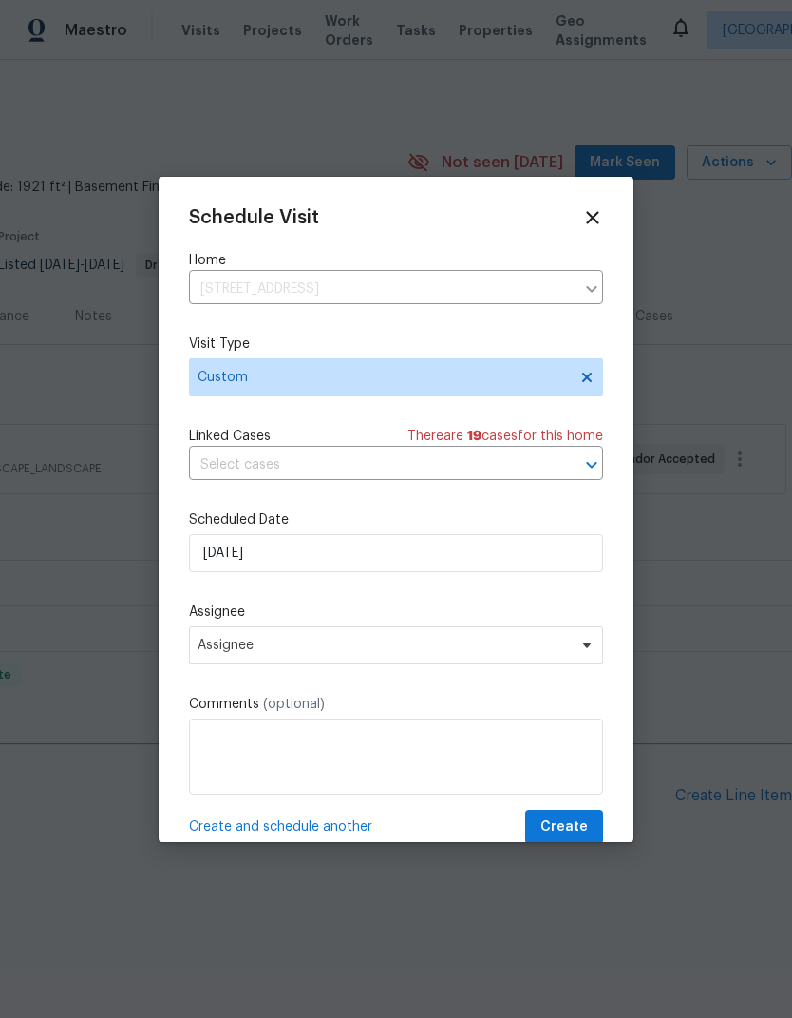
click at [229, 534] on div "Scheduled Date 9/29/2025" at bounding box center [396, 541] width 414 height 62
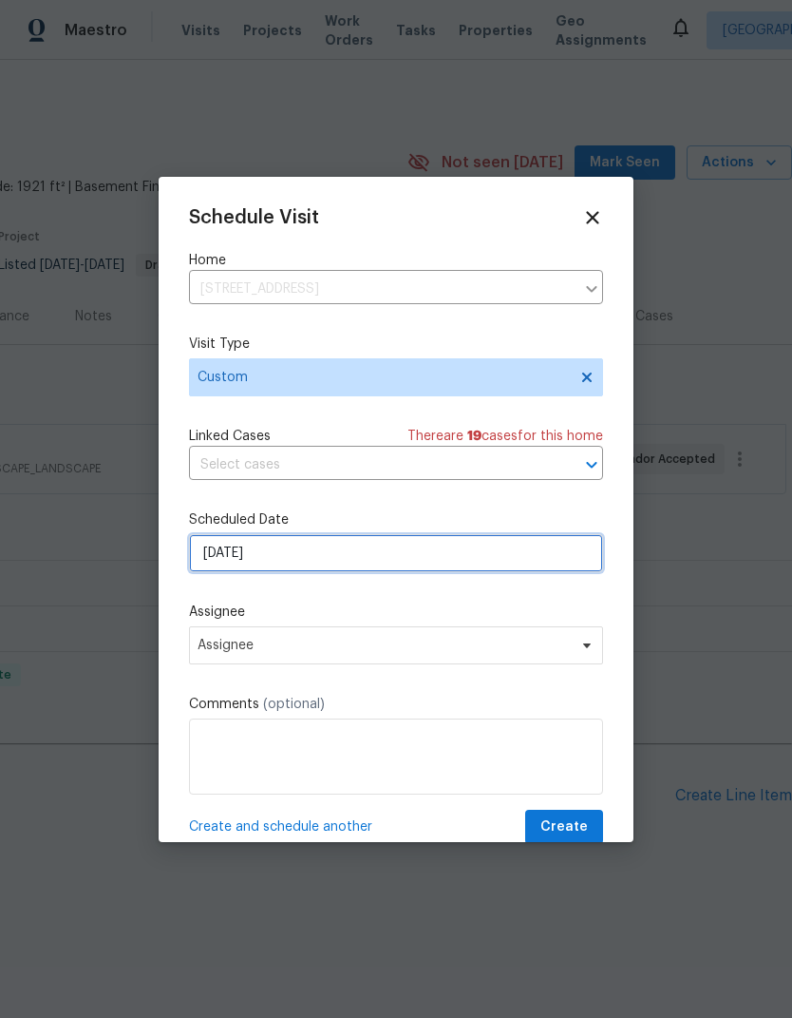
click at [243, 561] on input "[DATE]" at bounding box center [396, 553] width 414 height 38
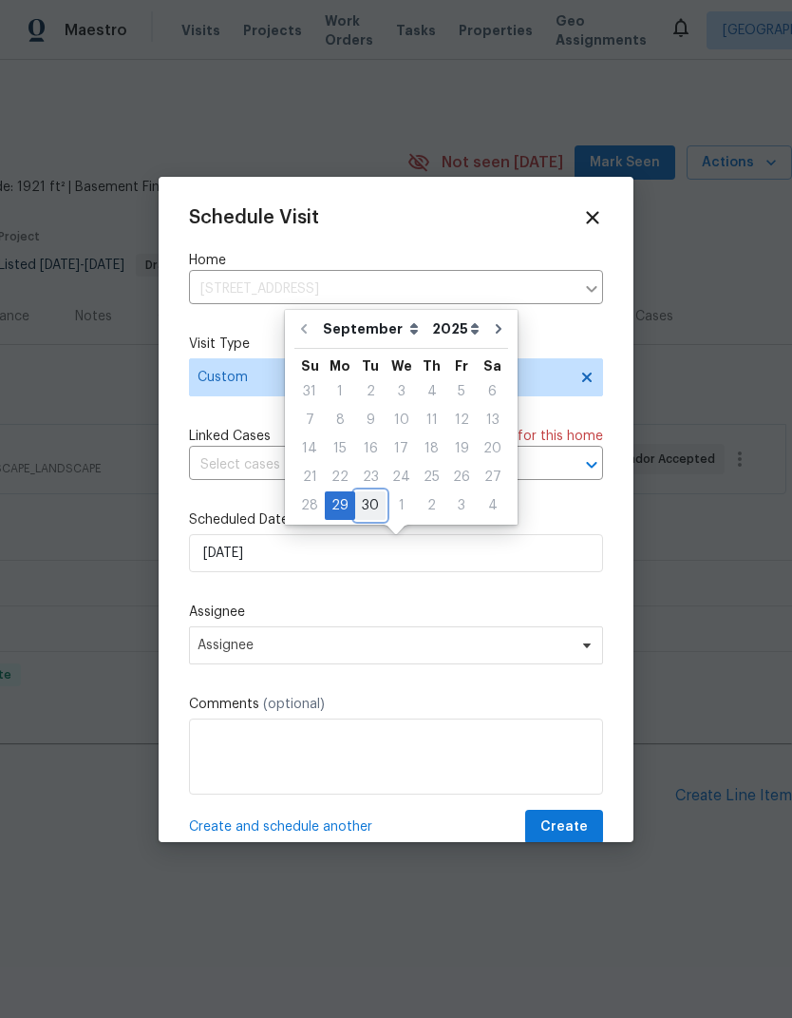
click at [370, 507] on div "30" at bounding box center [370, 505] width 30 height 27
type input "[DATE]"
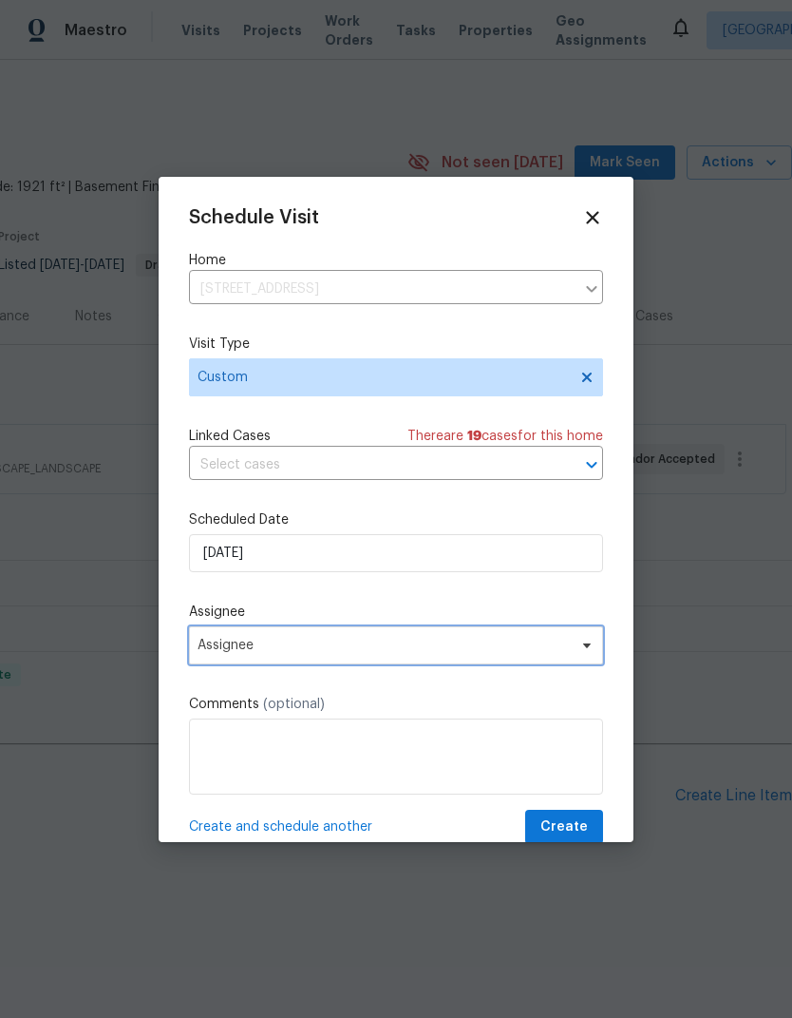
click at [219, 659] on span "Assignee" at bounding box center [396, 645] width 414 height 38
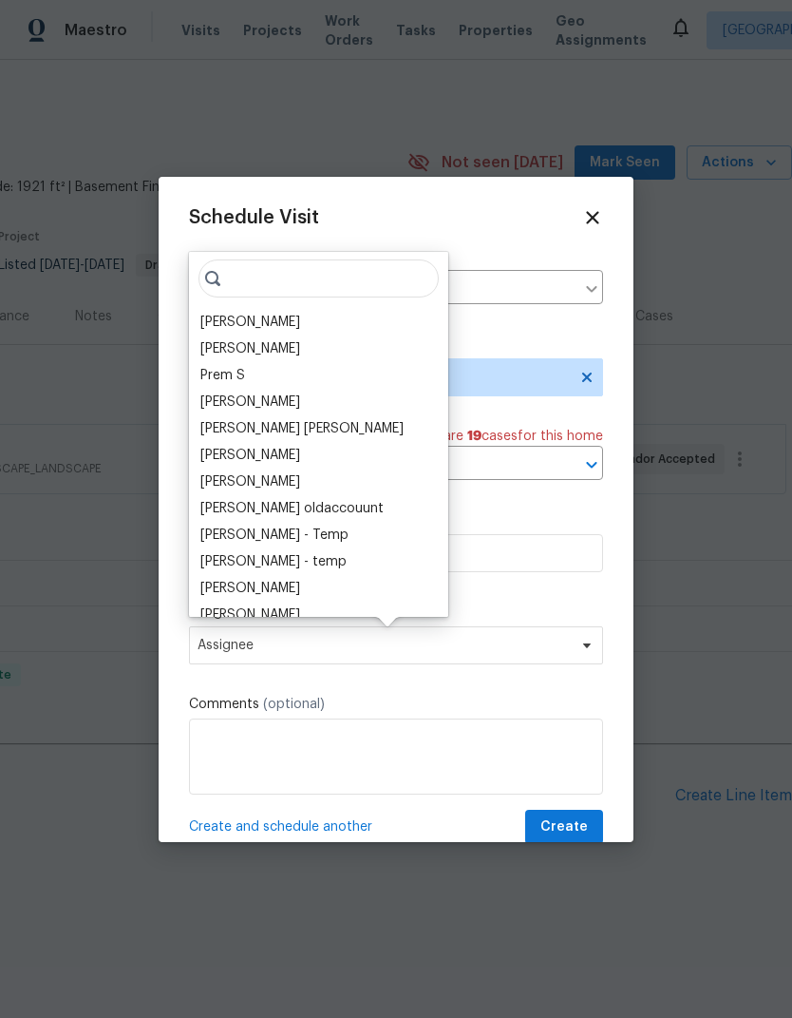
click at [224, 320] on div "[PERSON_NAME]" at bounding box center [250, 322] width 100 height 19
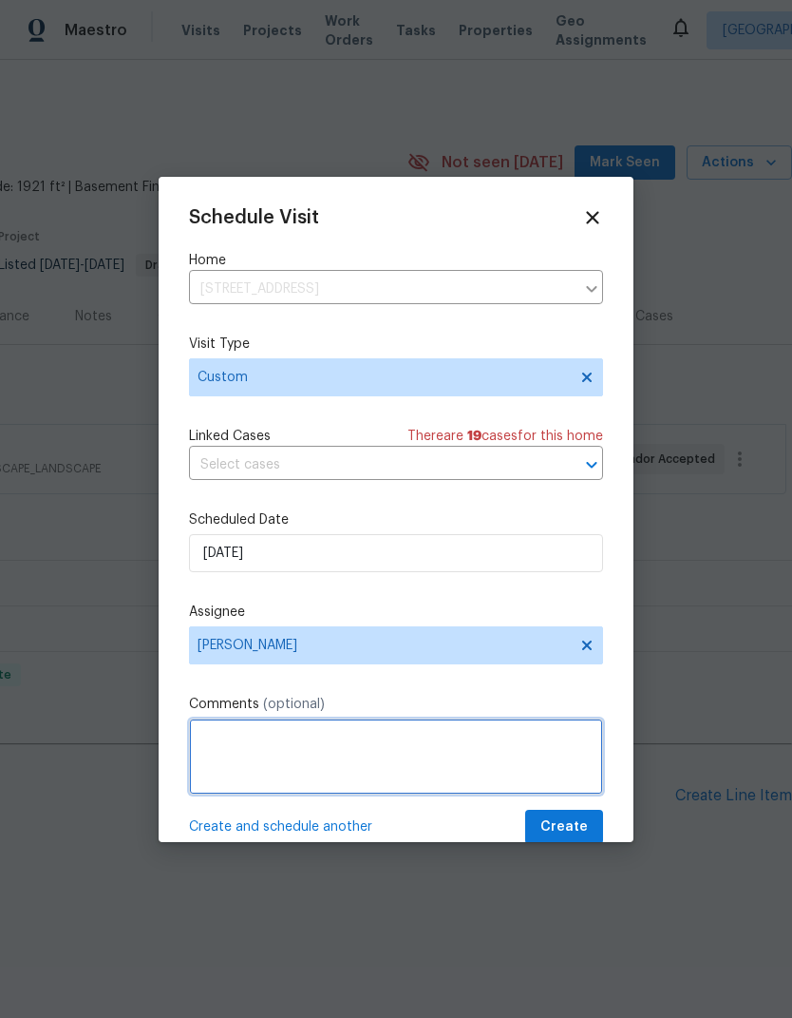
click at [238, 744] on textarea at bounding box center [396, 756] width 414 height 76
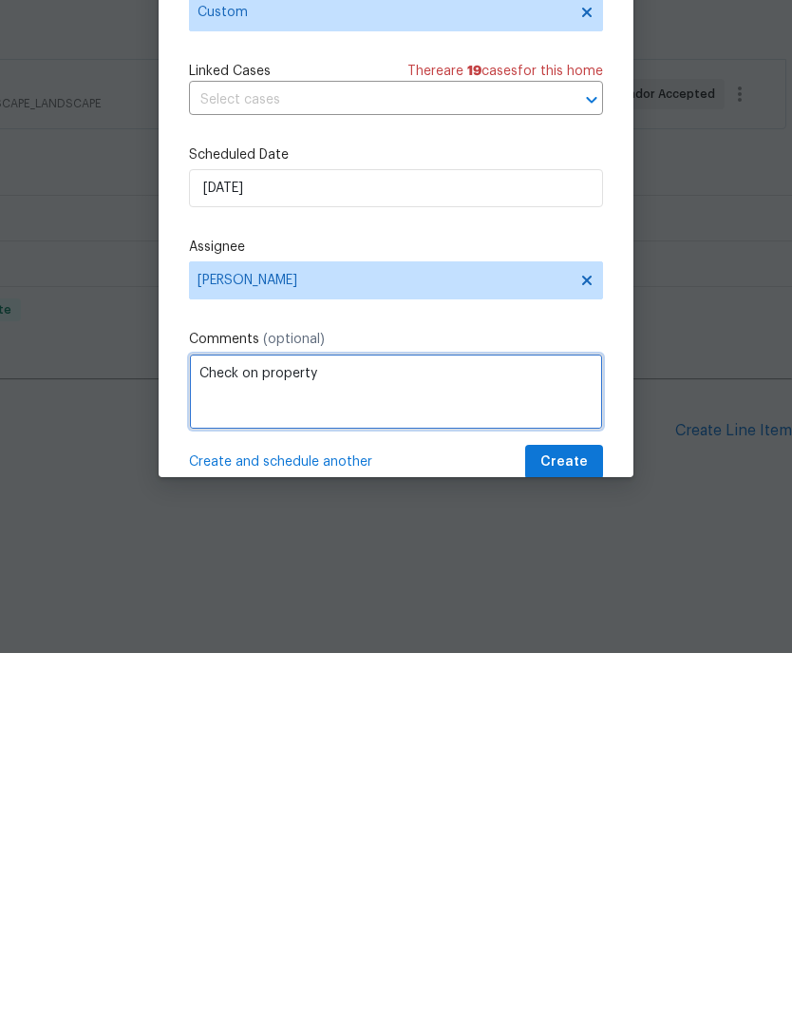
type textarea "Check on property"
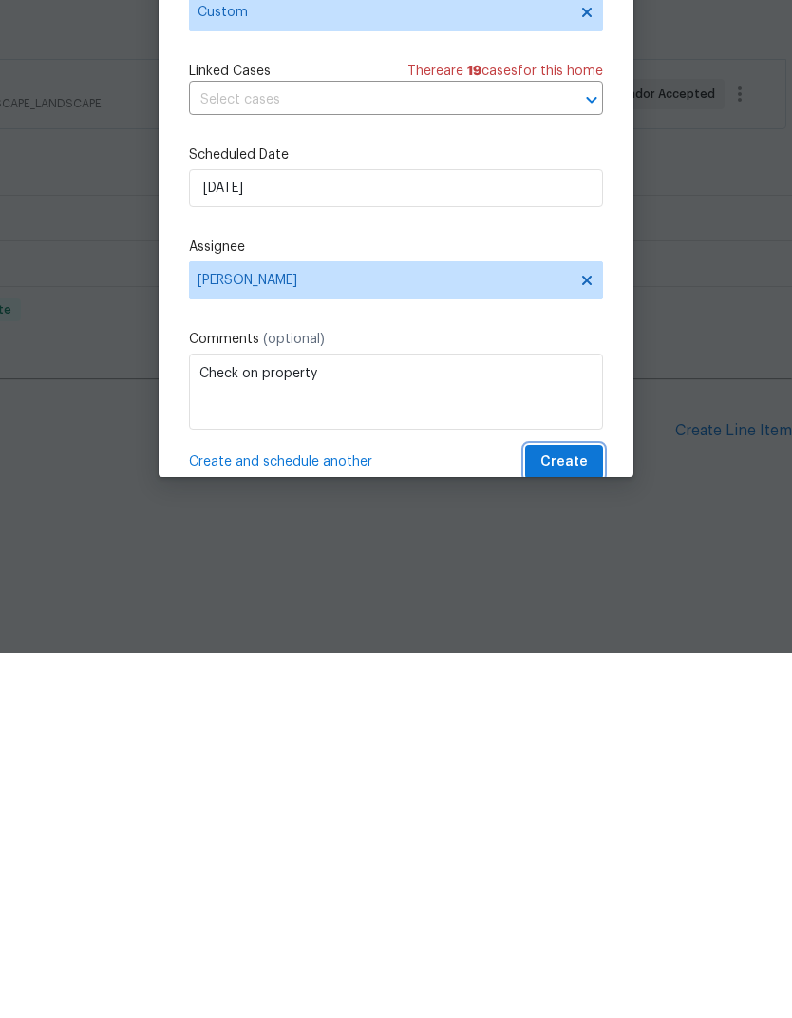
click at [588, 810] on button "Create" at bounding box center [564, 827] width 78 height 35
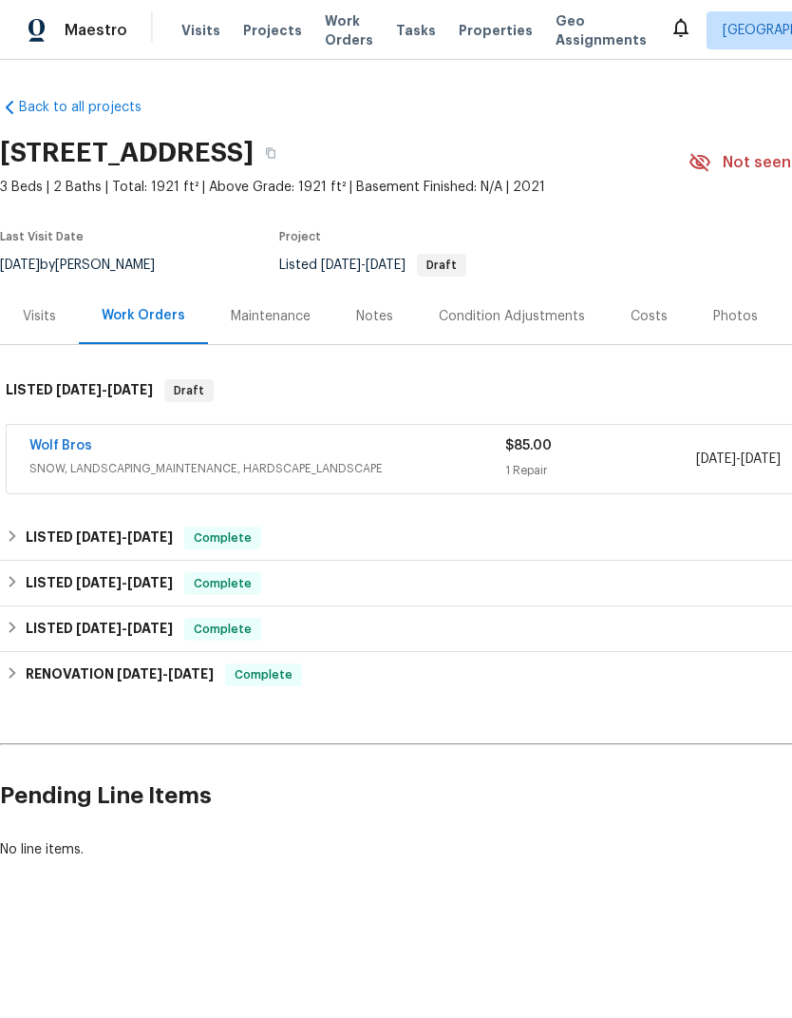
scroll to position [0, 0]
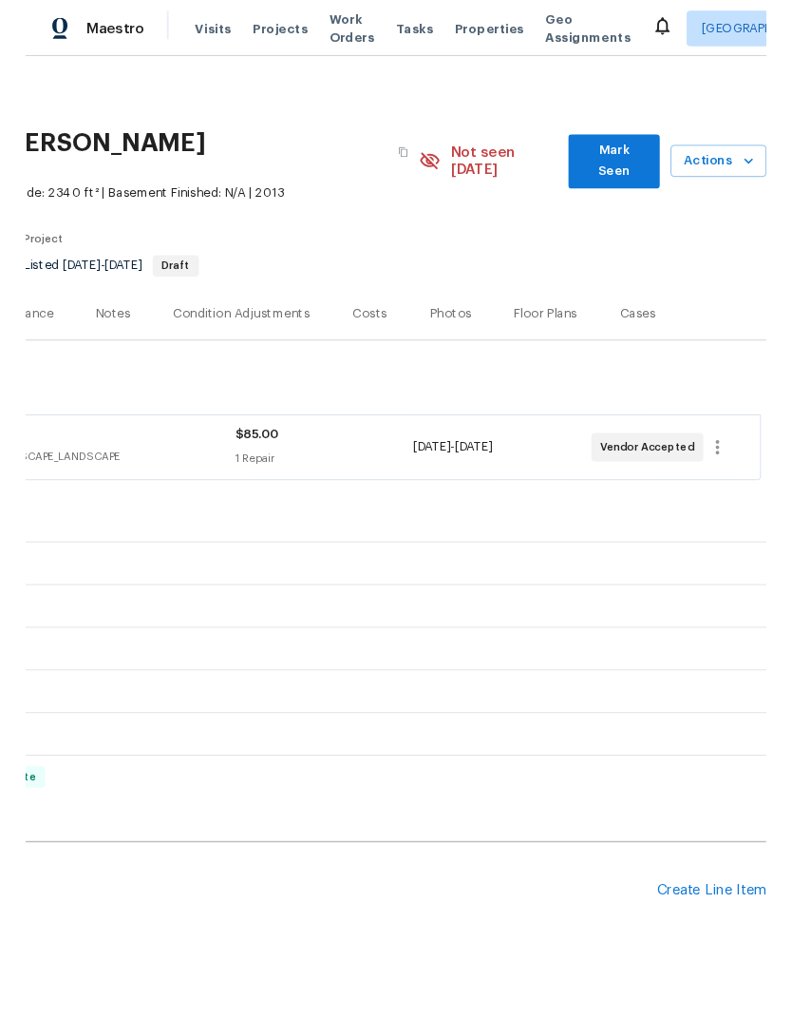
scroll to position [0, 281]
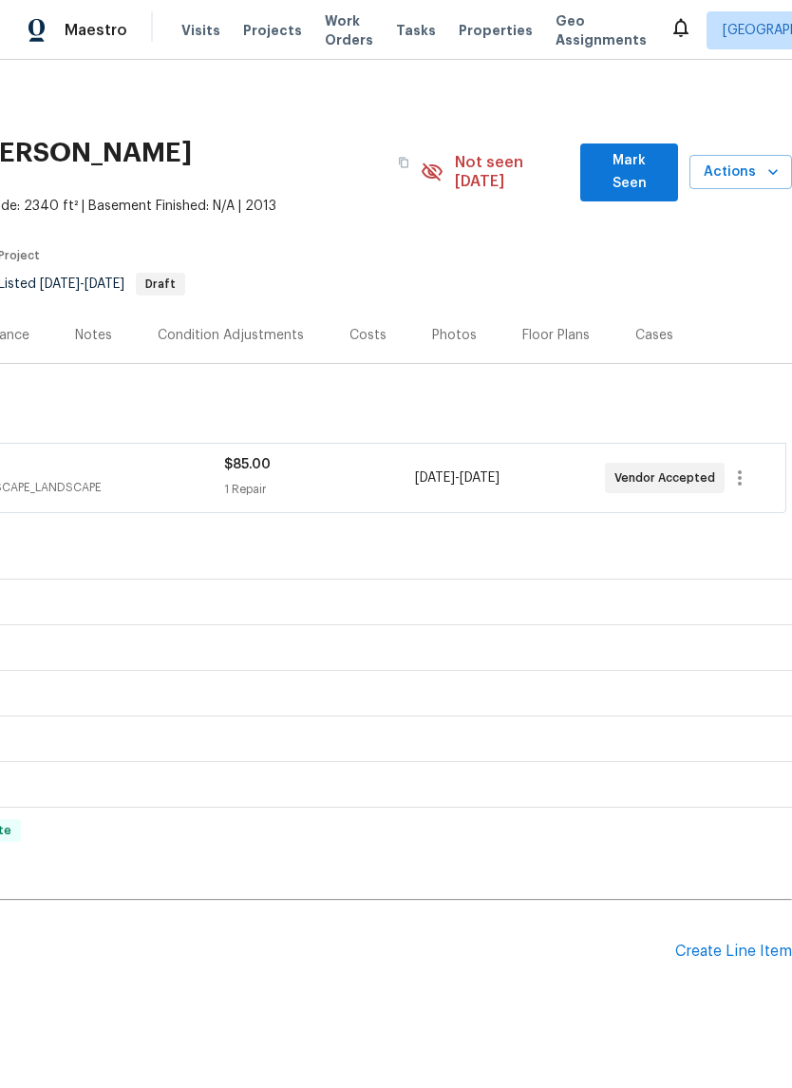
click at [733, 175] on button "Actions" at bounding box center [741, 172] width 103 height 35
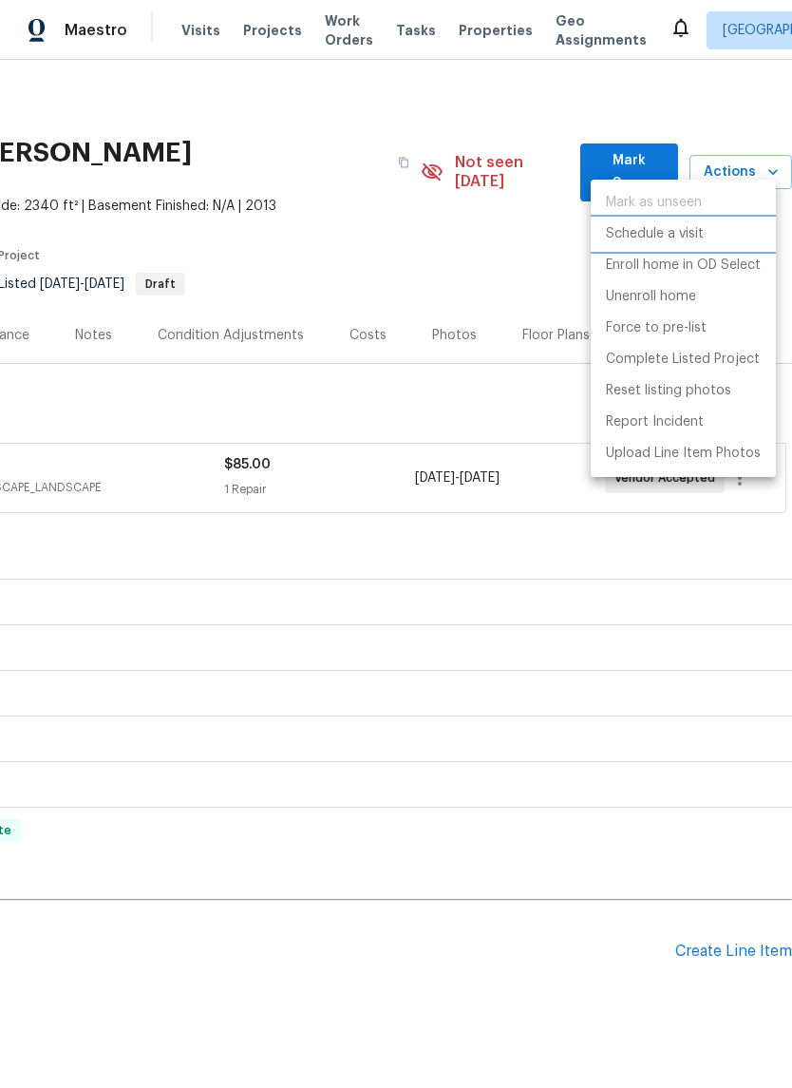
click at [612, 230] on p "Schedule a visit" at bounding box center [655, 234] width 98 height 20
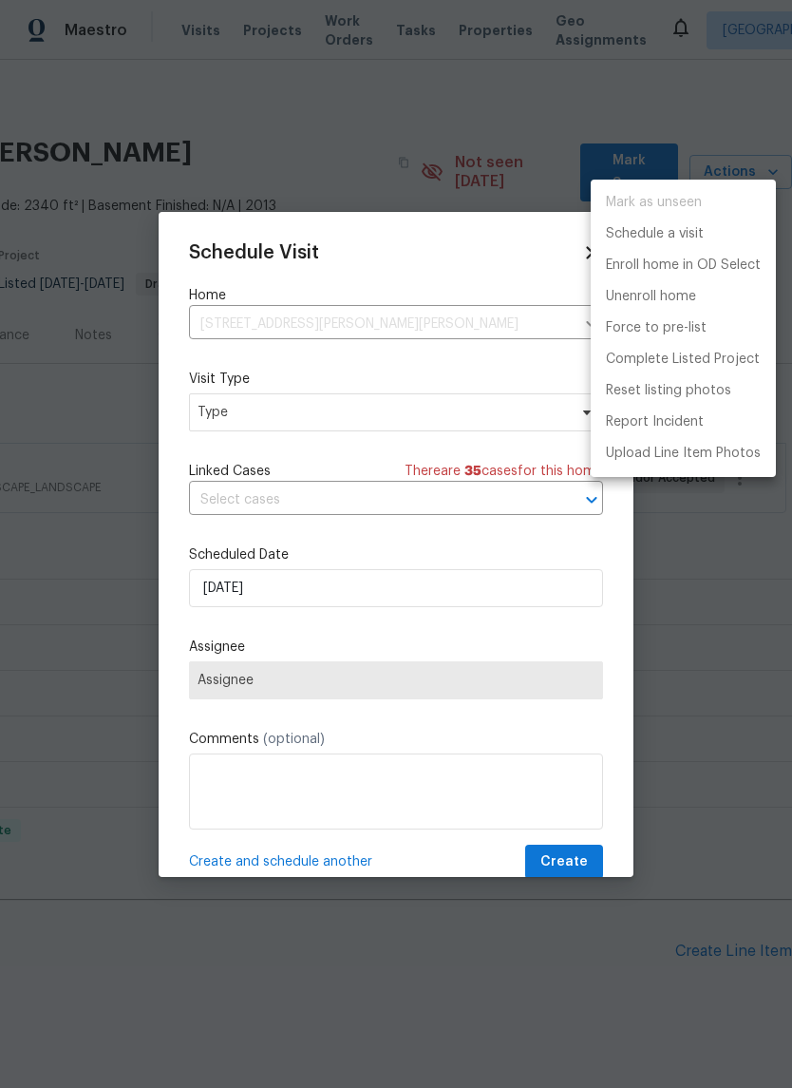
click at [221, 413] on div at bounding box center [396, 544] width 792 height 1088
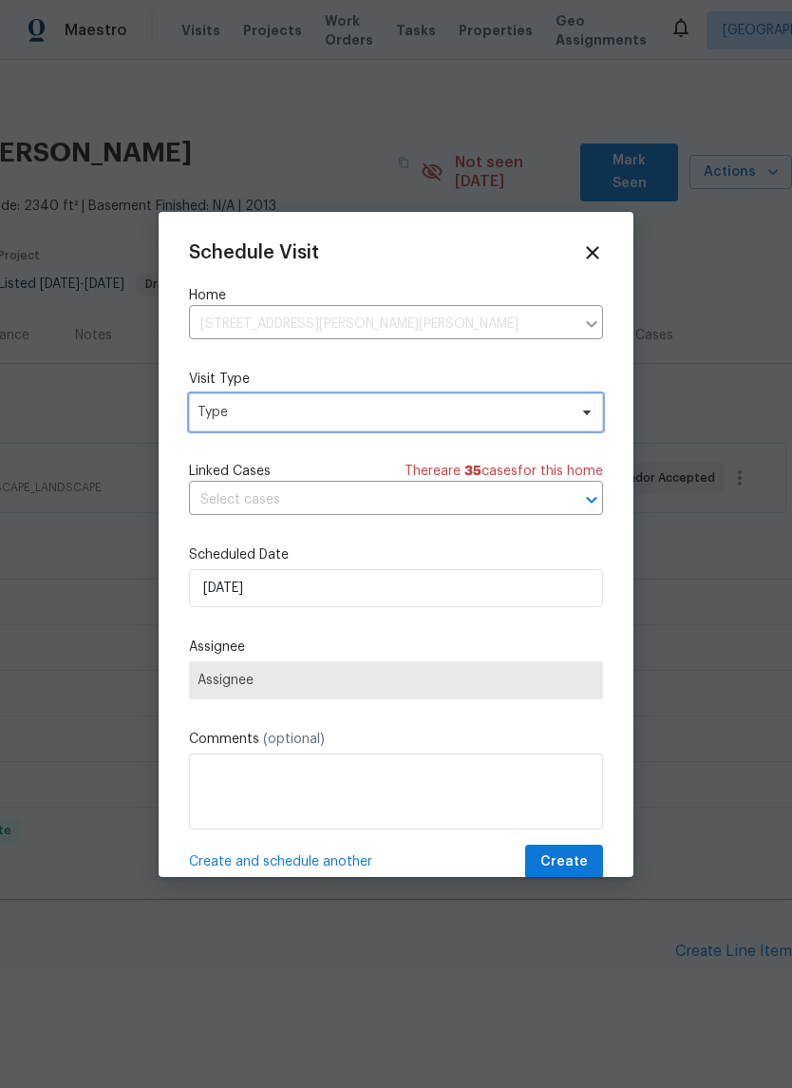
click at [218, 420] on span "Type" at bounding box center [383, 412] width 370 height 19
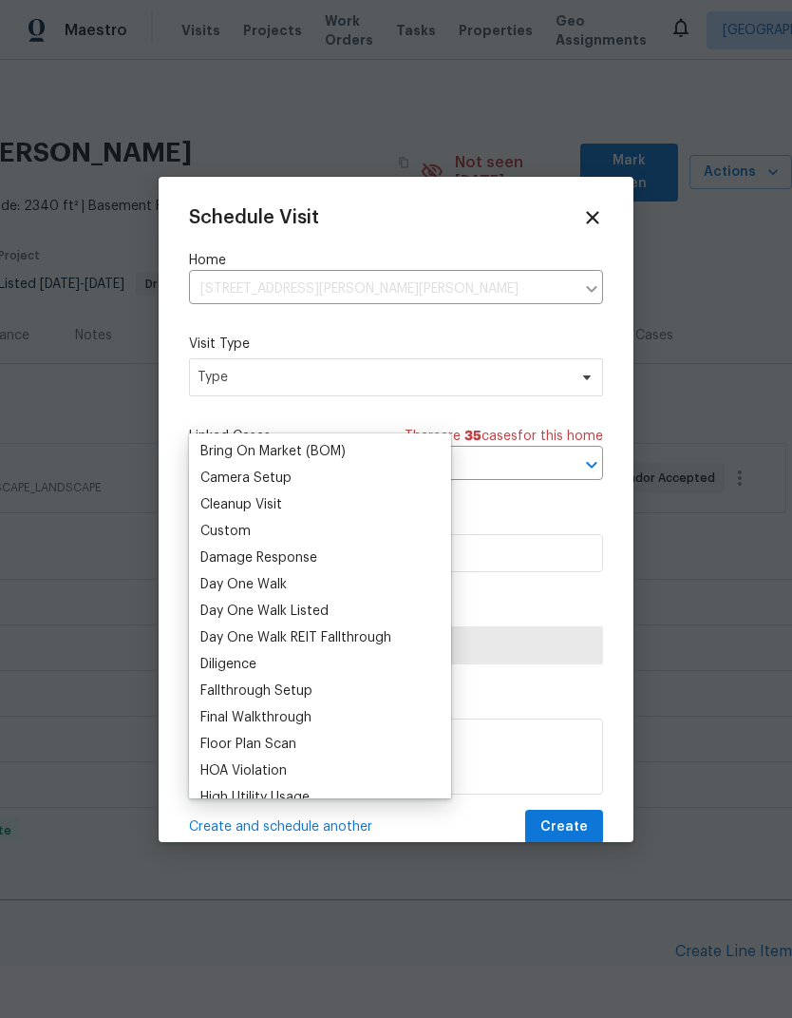
scroll to position [219, 0]
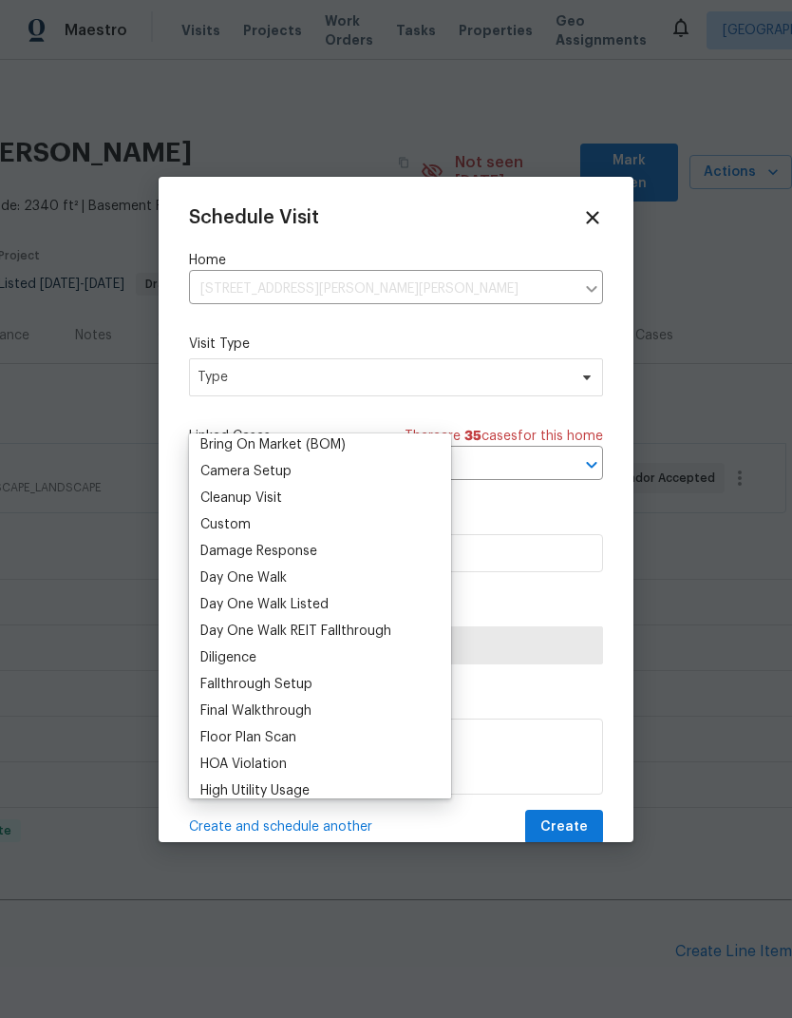
click at [211, 523] on div "Custom" at bounding box center [225, 524] width 50 height 19
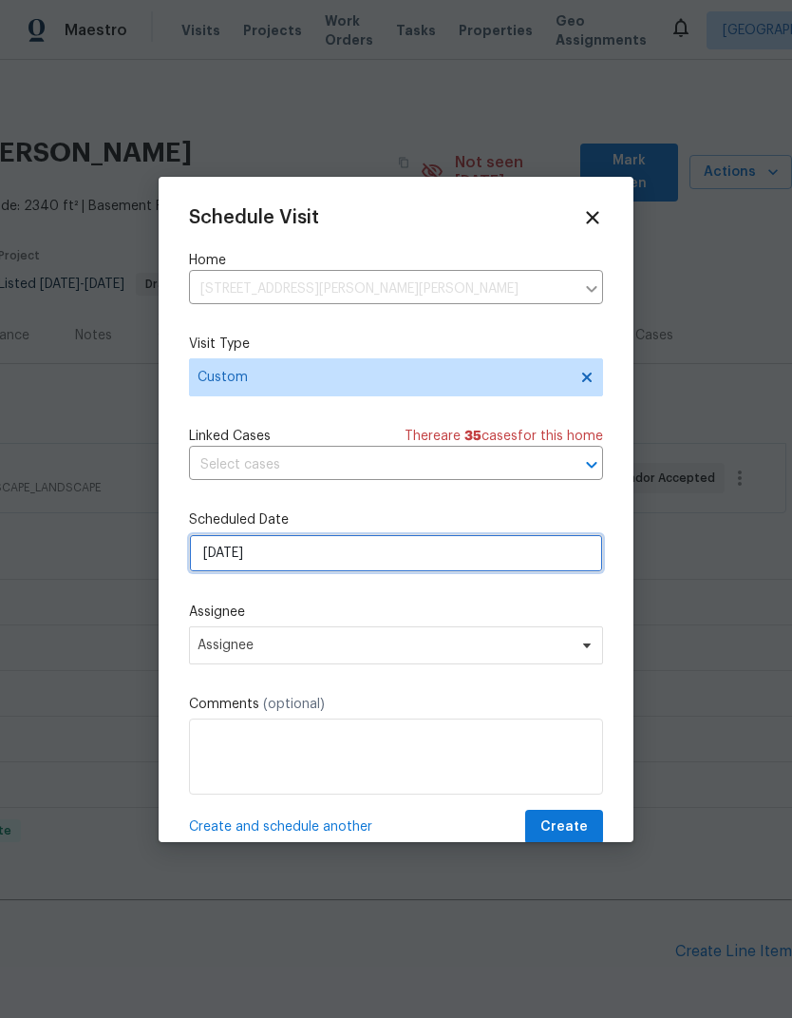
click at [216, 562] on input "[DATE]" at bounding box center [396, 553] width 414 height 38
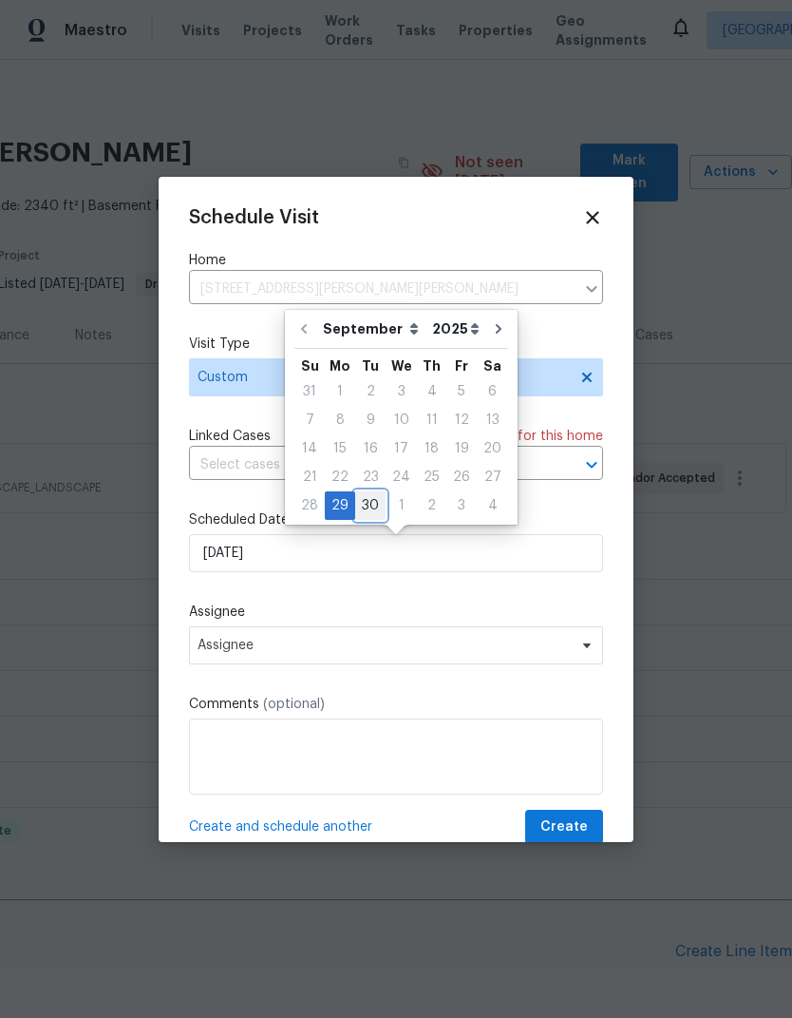
click at [364, 507] on div "30" at bounding box center [370, 505] width 30 height 27
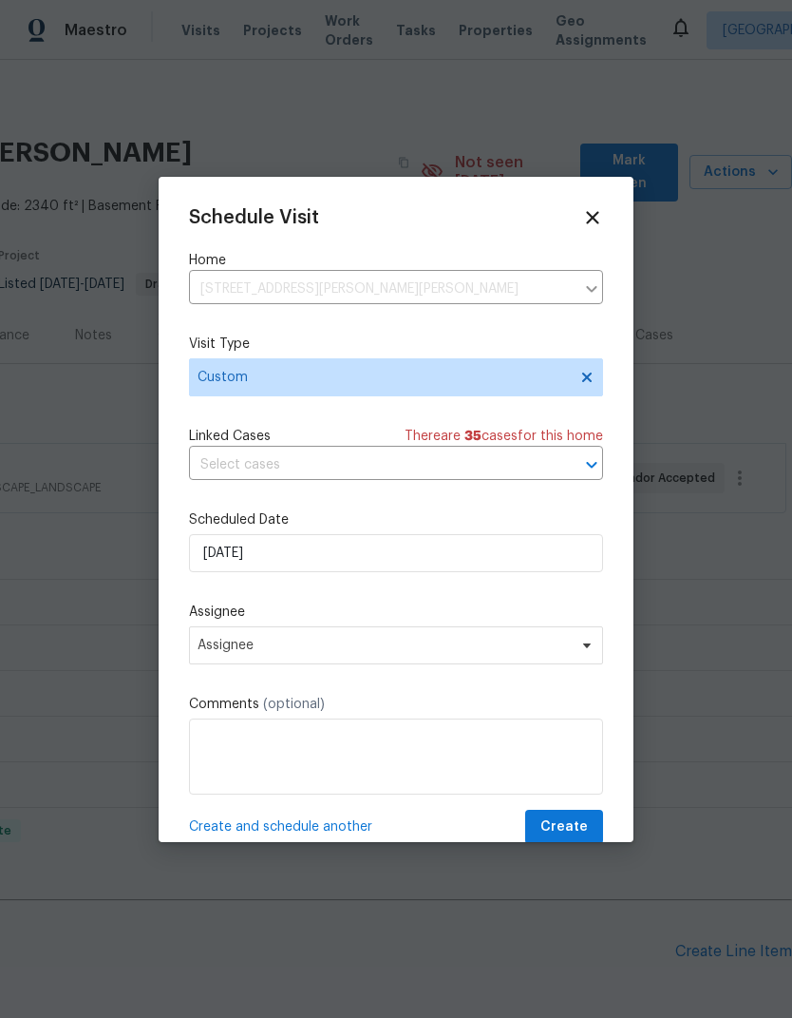
type input "[DATE]"
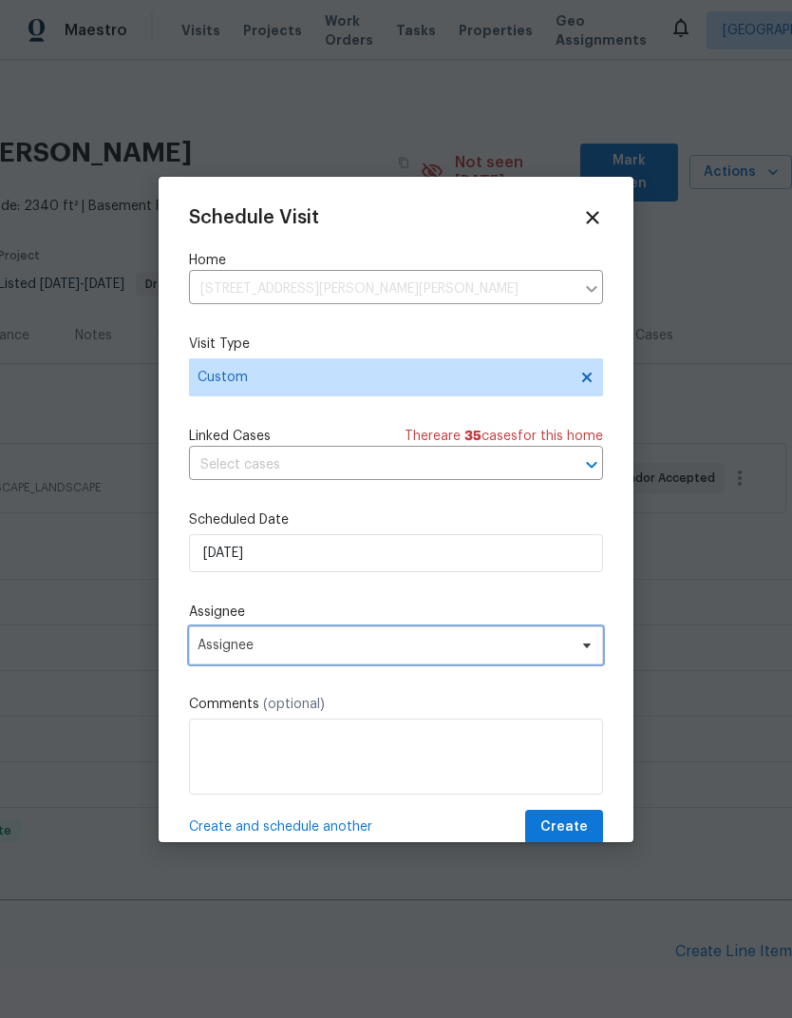
click at [219, 645] on span "Assignee" at bounding box center [384, 645] width 372 height 15
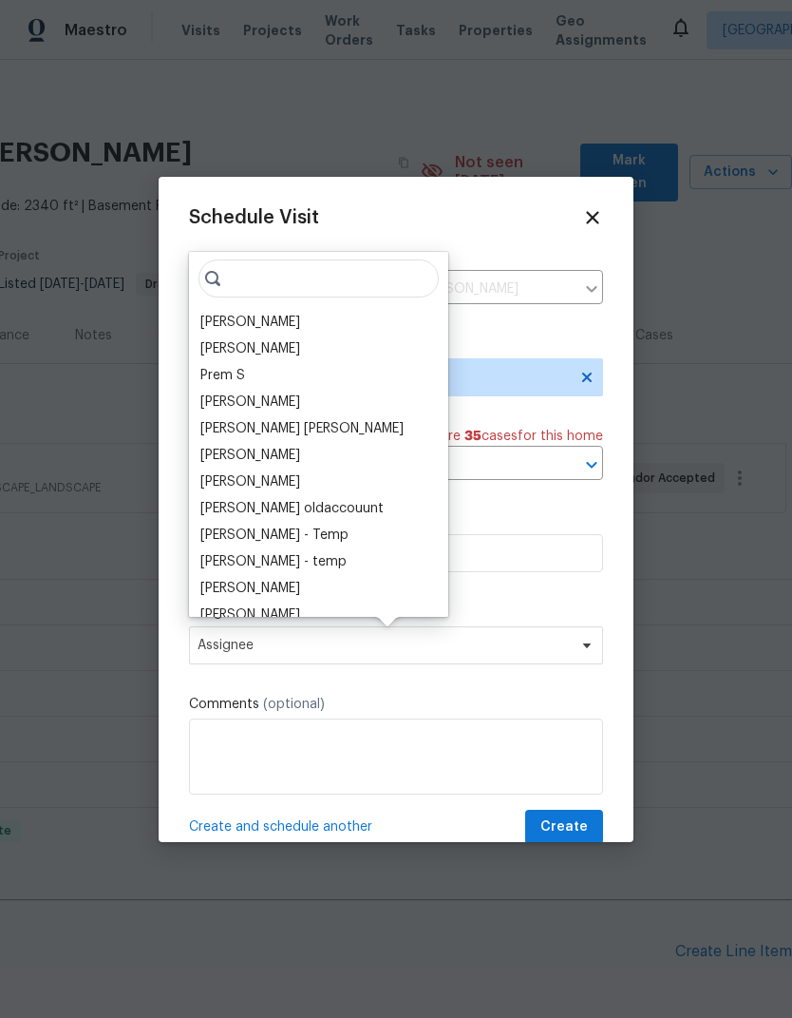
click at [202, 320] on div "[PERSON_NAME]" at bounding box center [250, 322] width 100 height 19
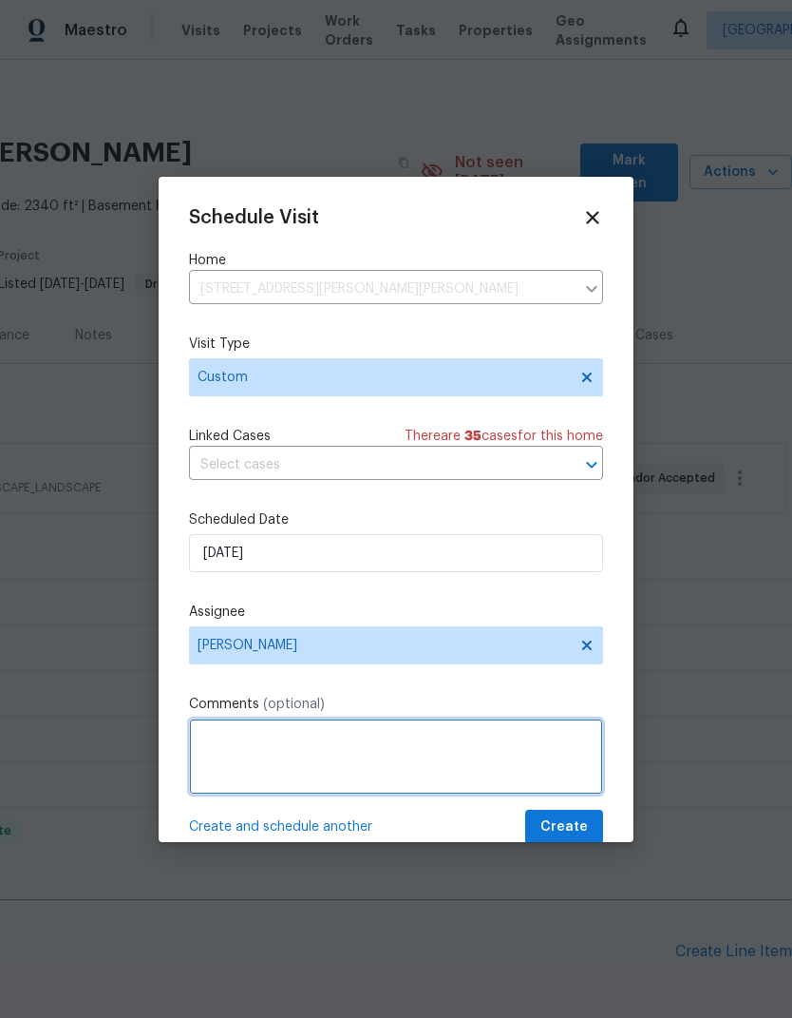
click at [564, 737] on textarea at bounding box center [396, 756] width 414 height 76
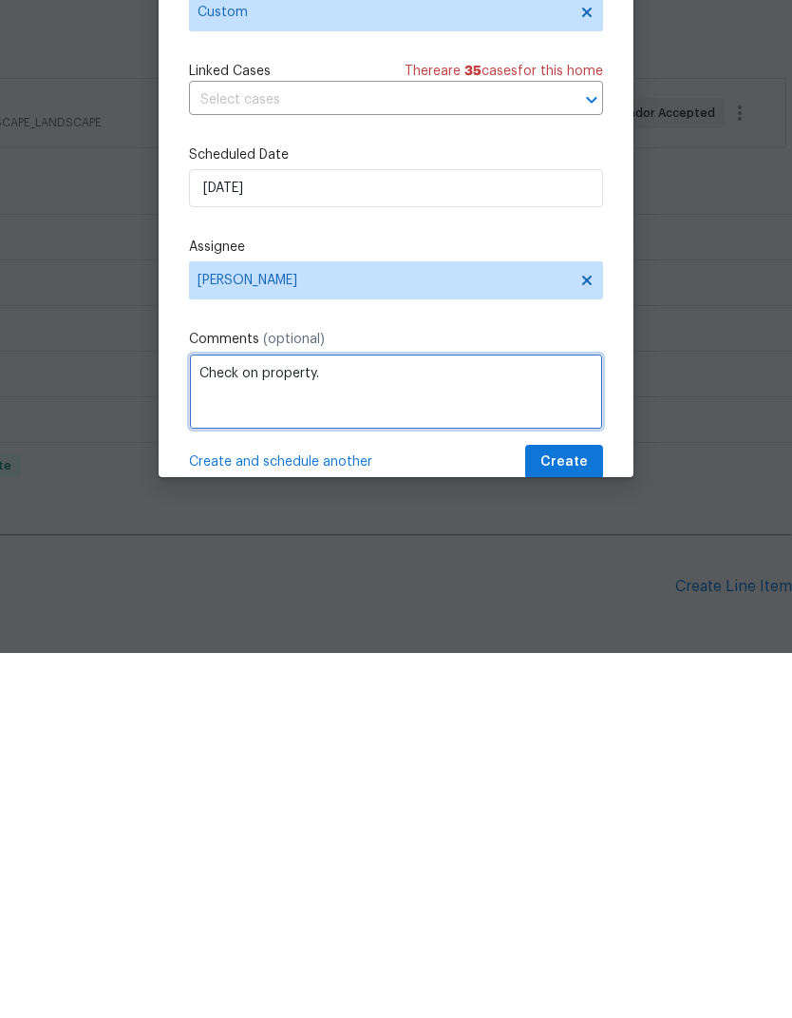
type textarea "Check on property."
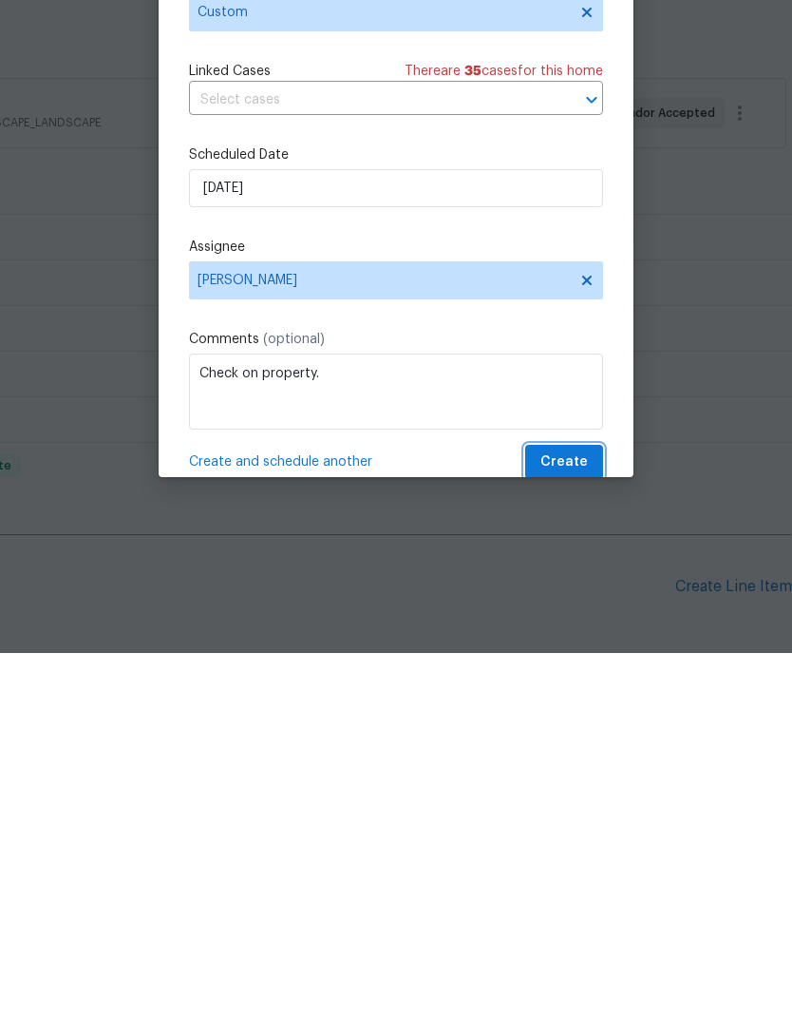
click at [600, 810] on button "Create" at bounding box center [564, 827] width 78 height 35
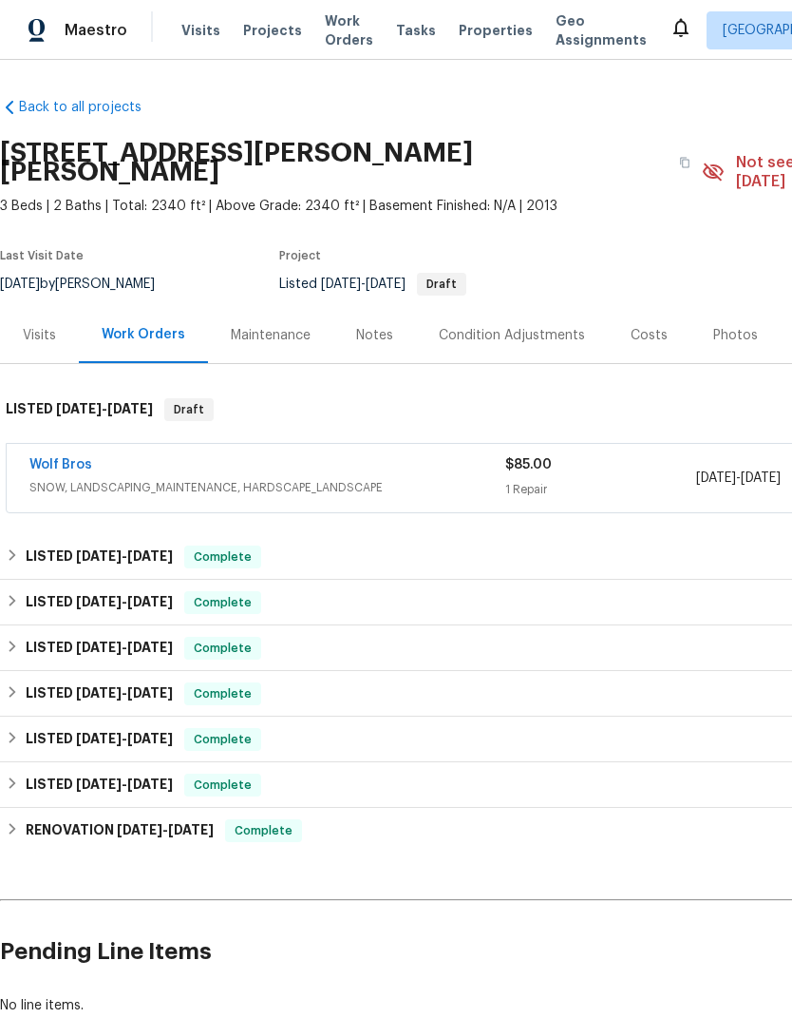
scroll to position [0, 0]
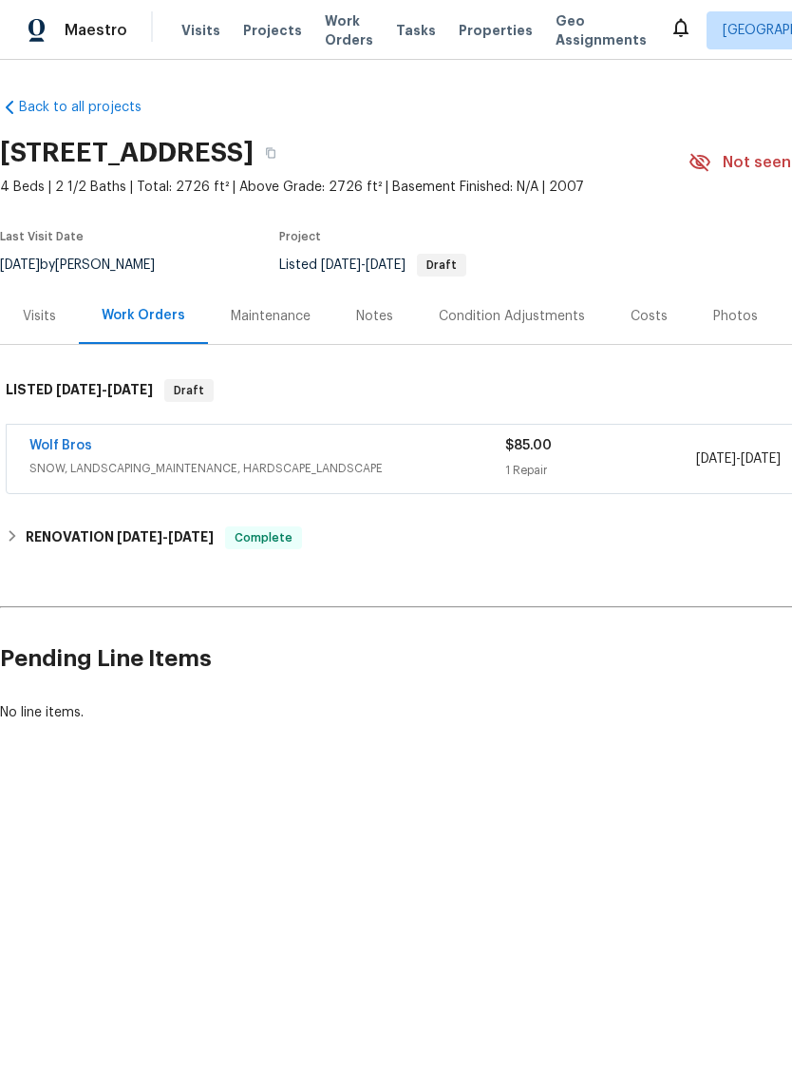
click at [37, 314] on div "Visits" at bounding box center [39, 316] width 33 height 19
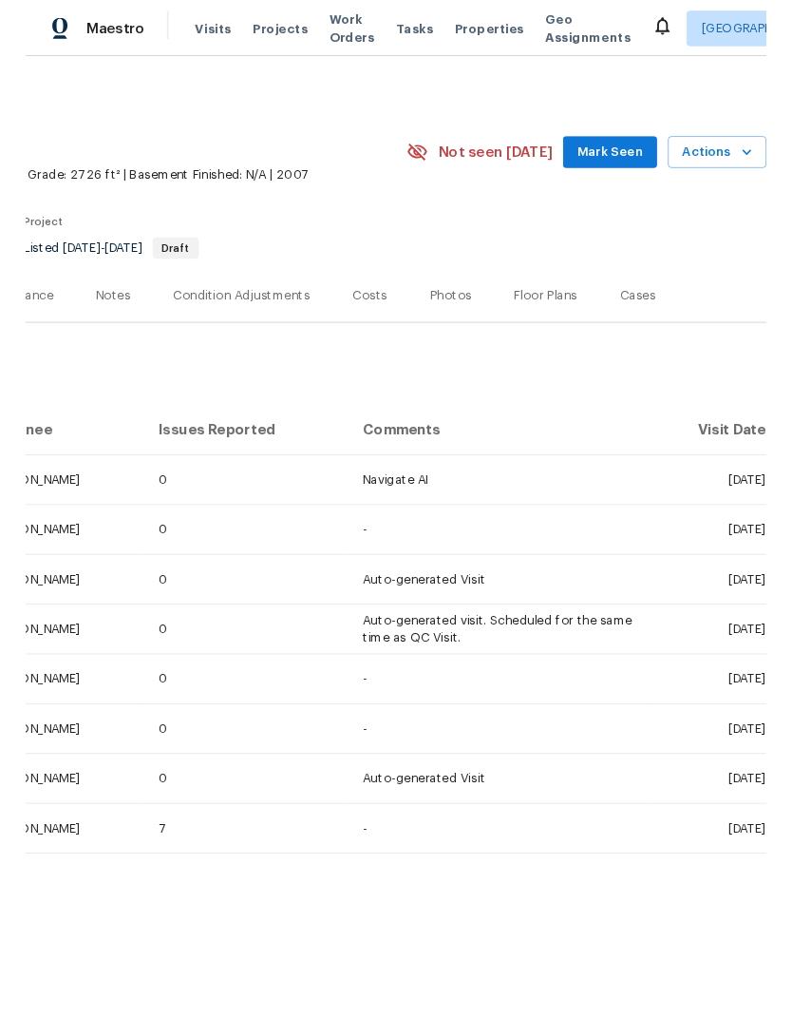
scroll to position [0, 281]
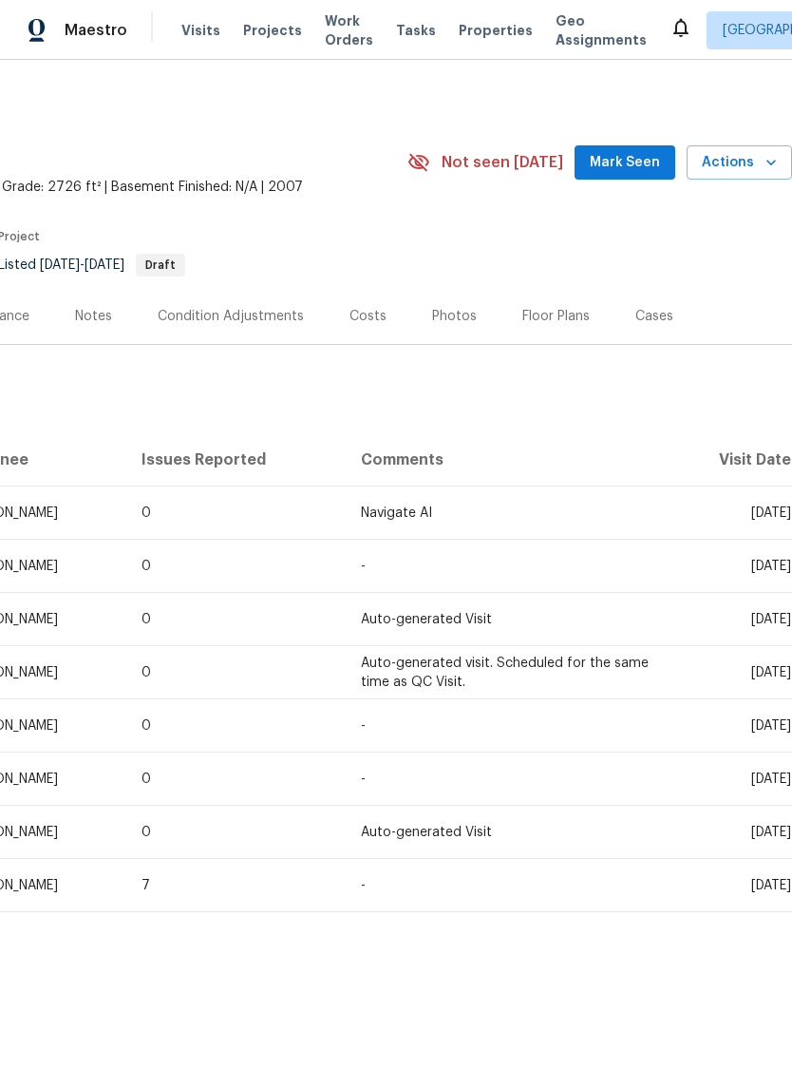
click at [733, 157] on span "Actions" at bounding box center [739, 163] width 75 height 24
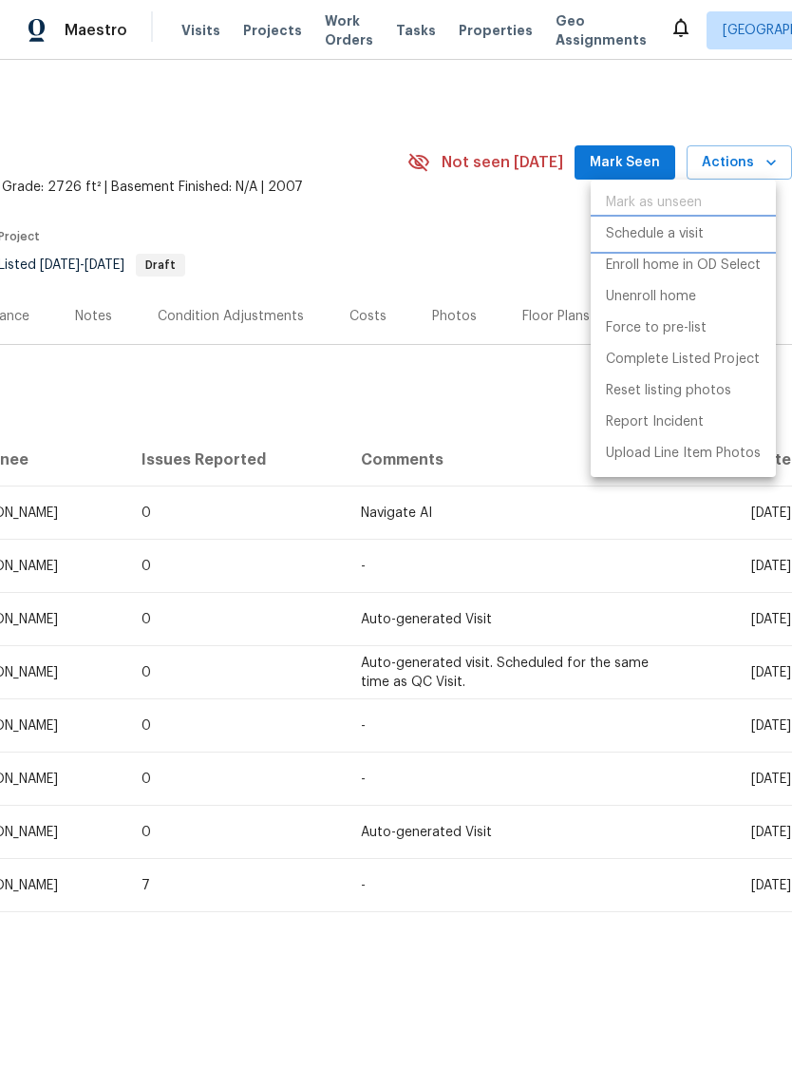
click at [619, 237] on p "Schedule a visit" at bounding box center [655, 234] width 98 height 20
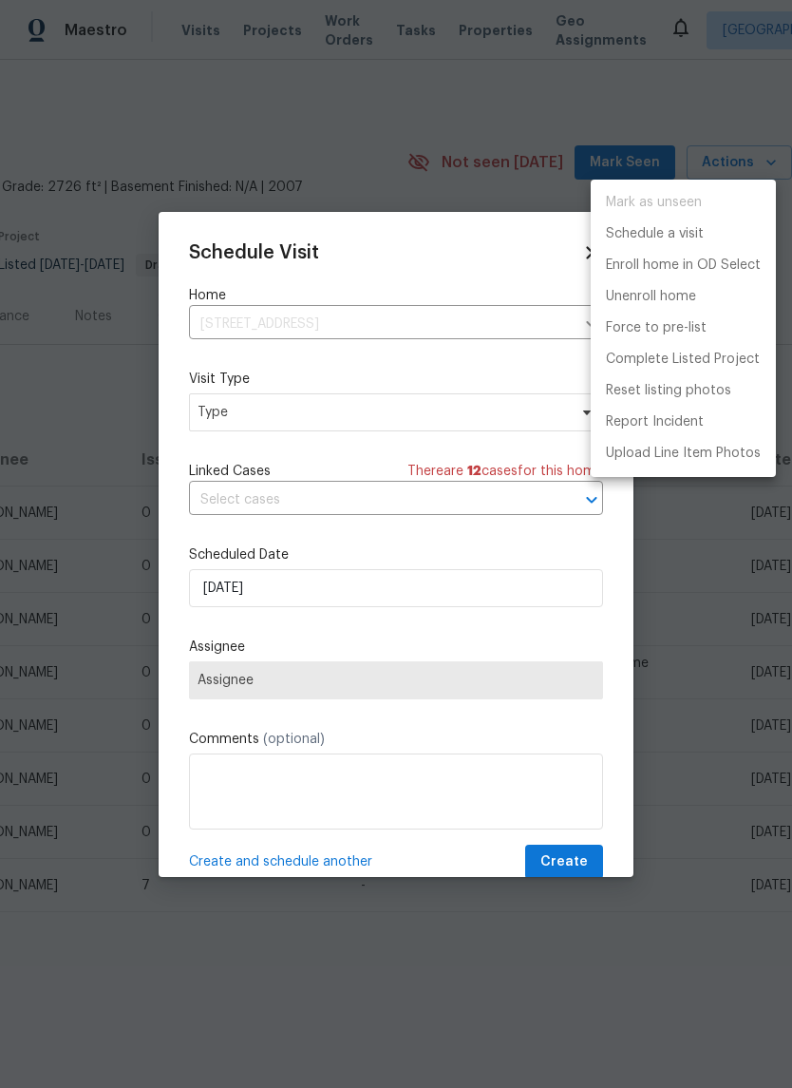
click at [221, 410] on div at bounding box center [396, 544] width 792 height 1088
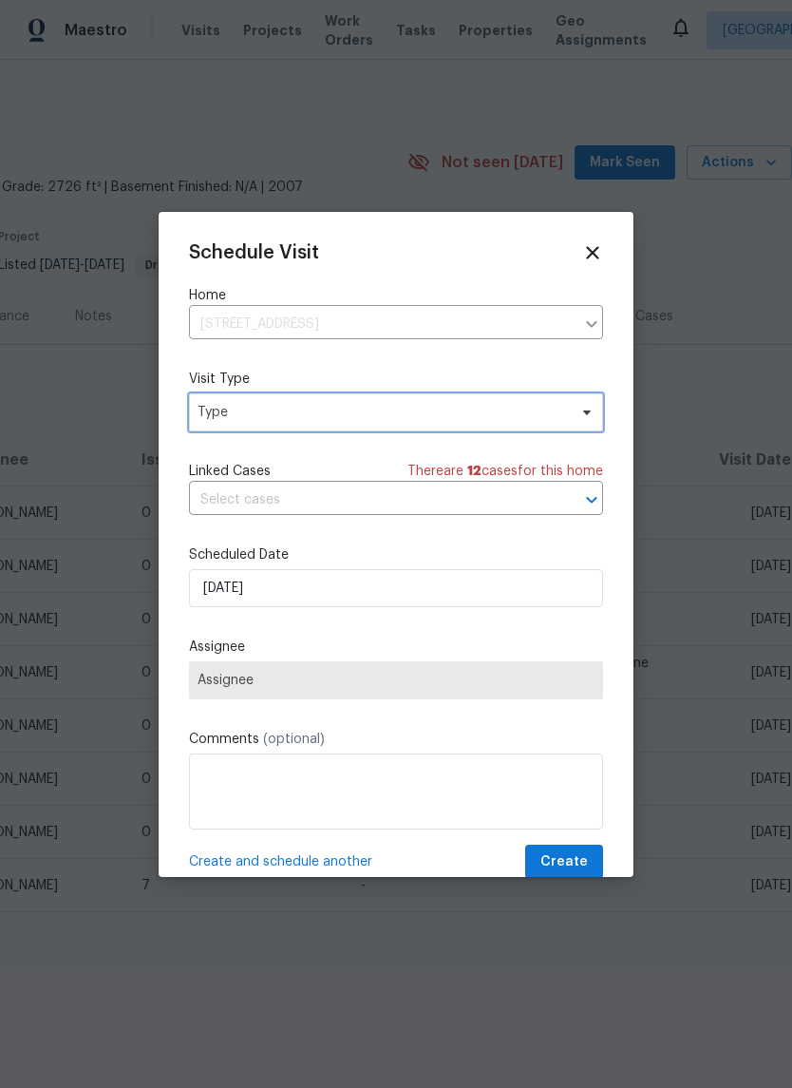
click at [228, 421] on span "Type" at bounding box center [383, 412] width 370 height 19
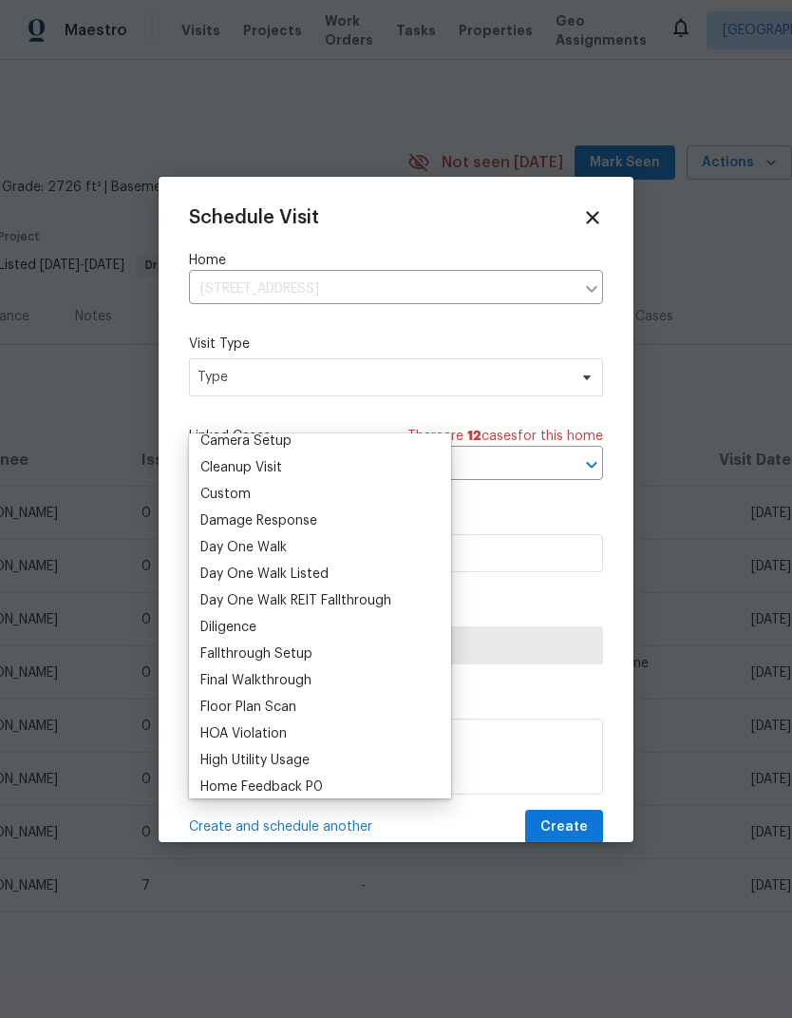
scroll to position [252, 0]
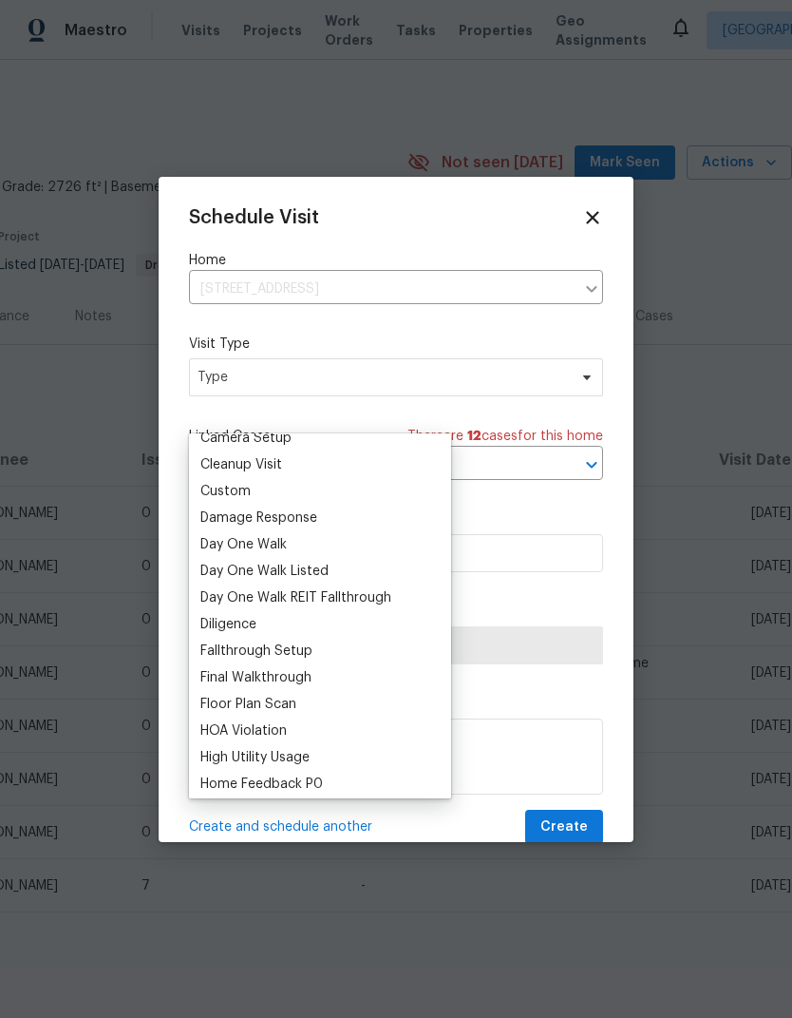
click at [212, 497] on div "Custom" at bounding box center [225, 491] width 50 height 19
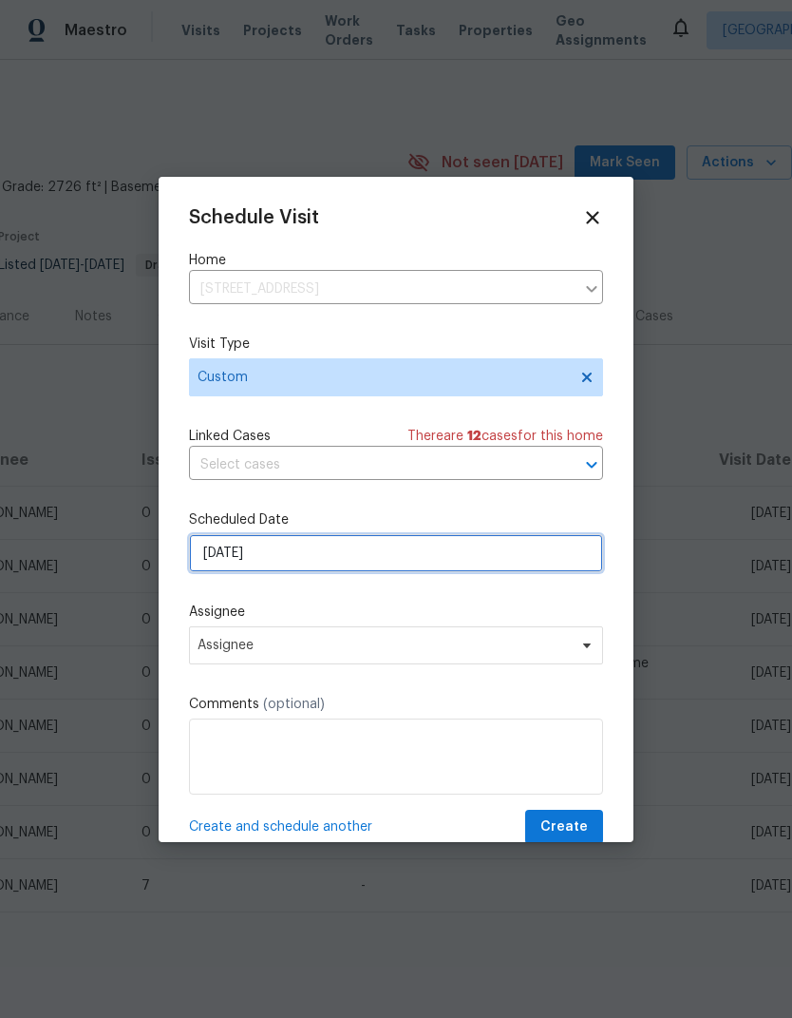
click at [219, 561] on input "[DATE]" at bounding box center [396, 553] width 414 height 38
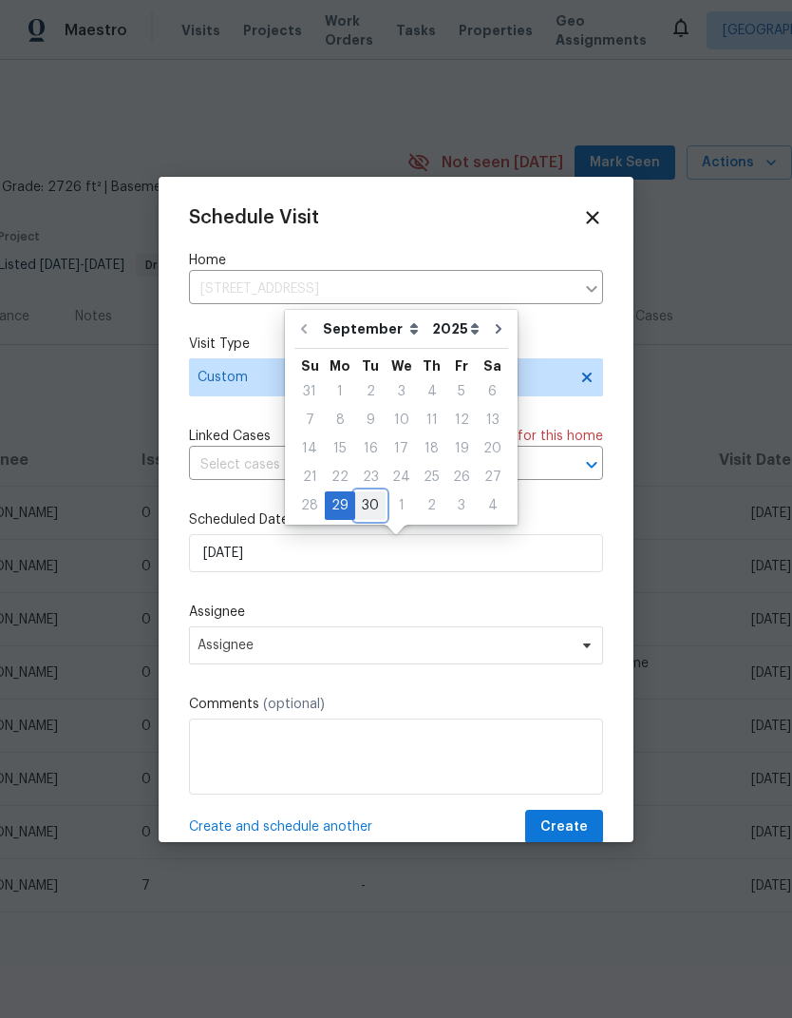
click at [356, 496] on div "30" at bounding box center [370, 505] width 30 height 27
type input "[DATE]"
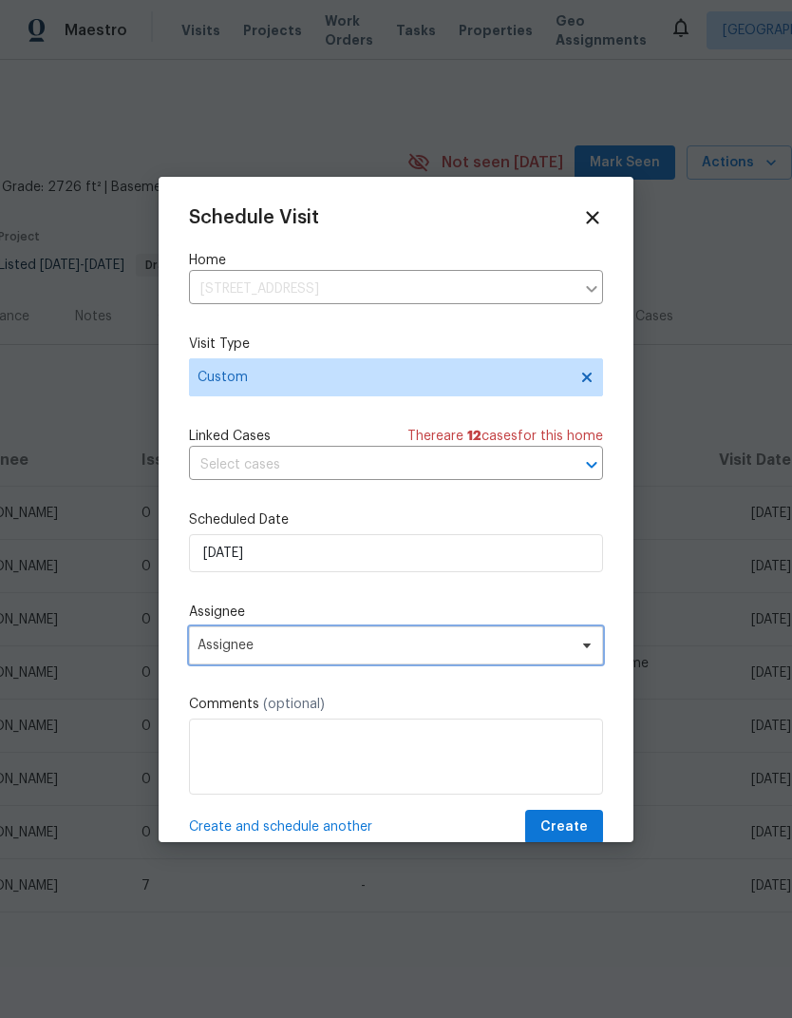
click at [238, 661] on span "Assignee" at bounding box center [396, 645] width 414 height 38
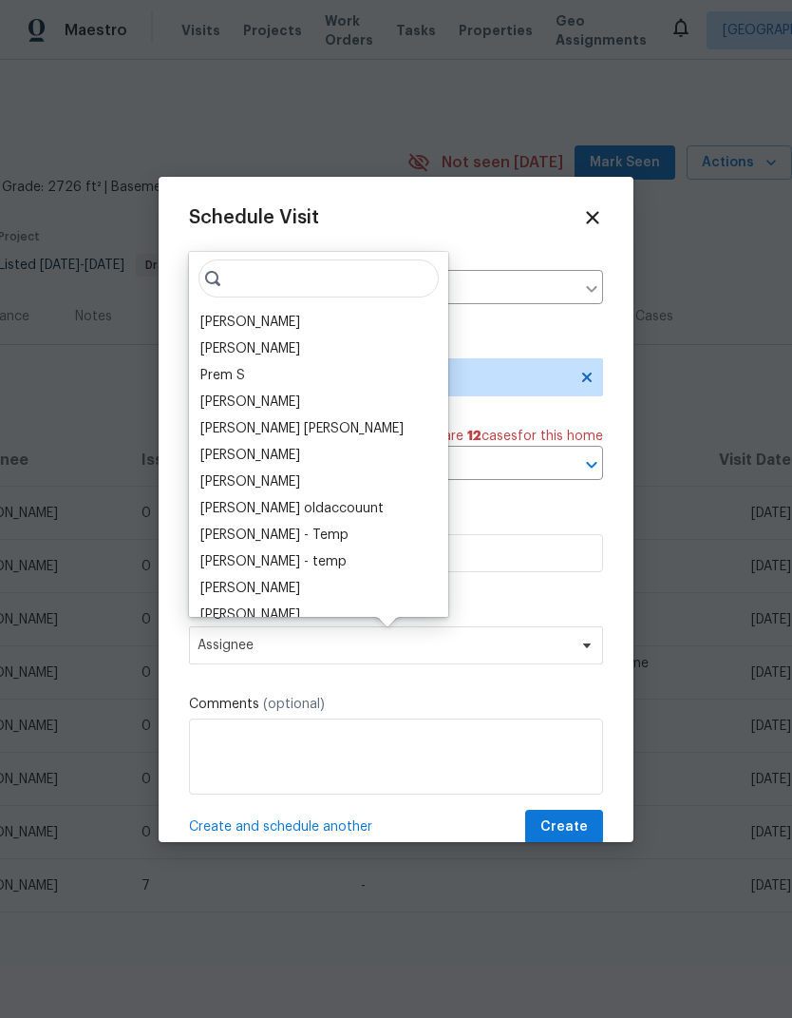
click at [205, 322] on div "[PERSON_NAME]" at bounding box center [250, 322] width 100 height 19
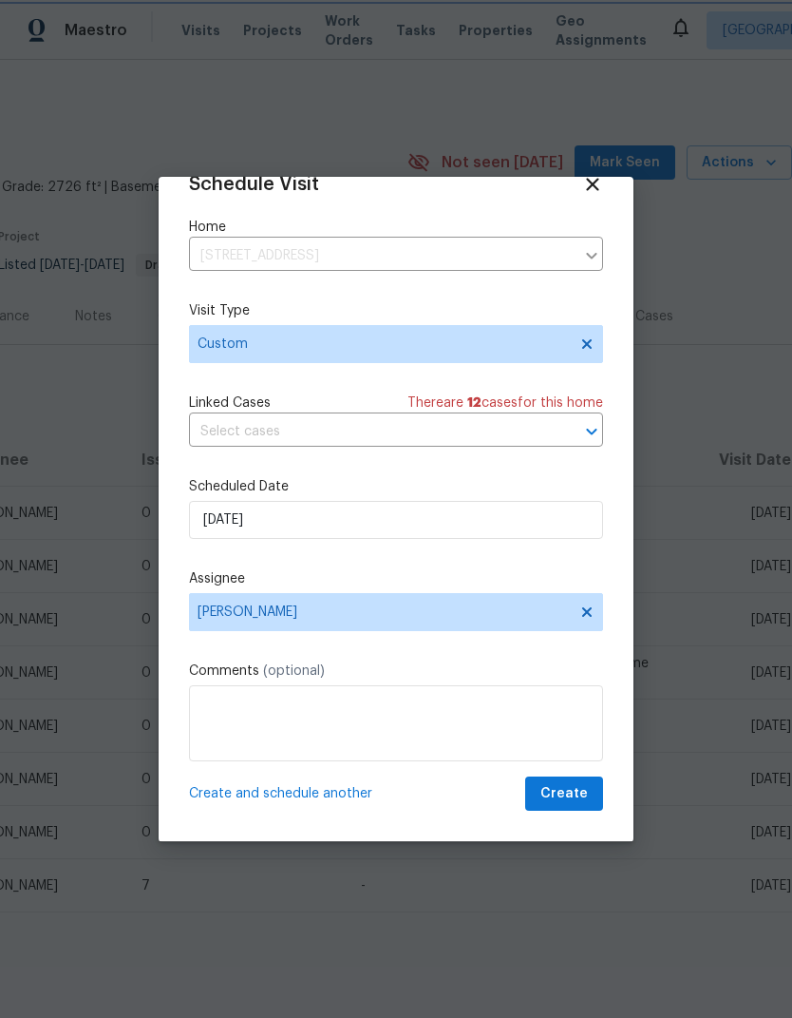
scroll to position [37, 0]
click at [230, 718] on textarea at bounding box center [396, 723] width 414 height 76
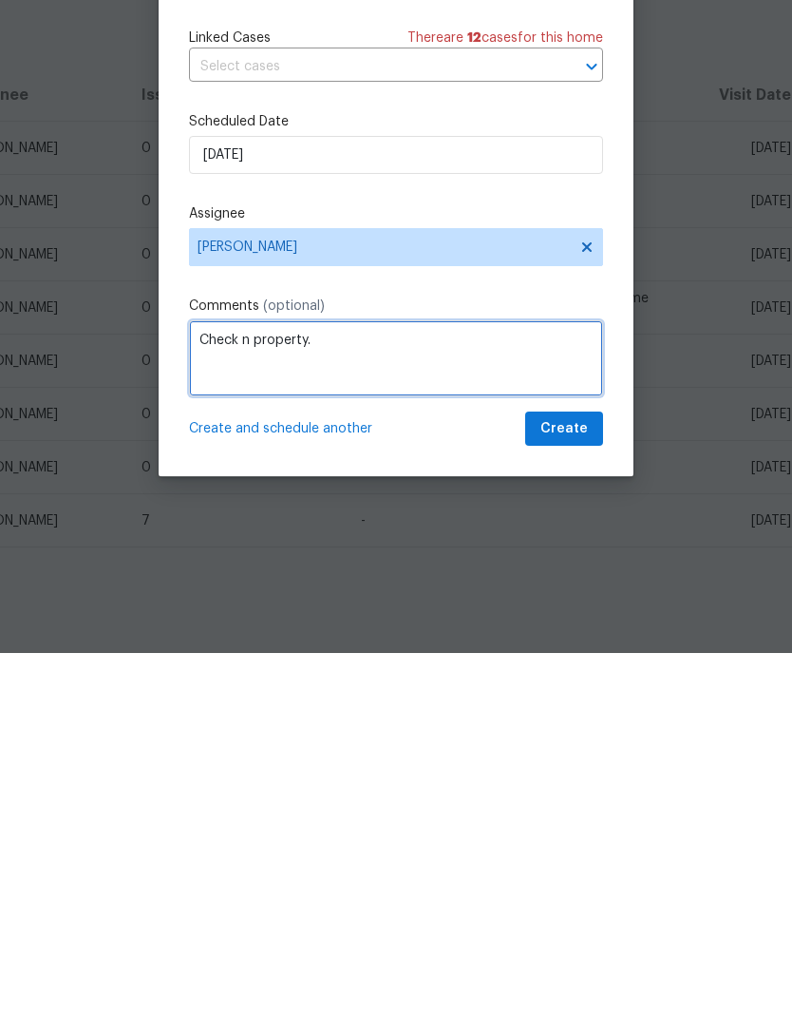
type textarea "Check n property."
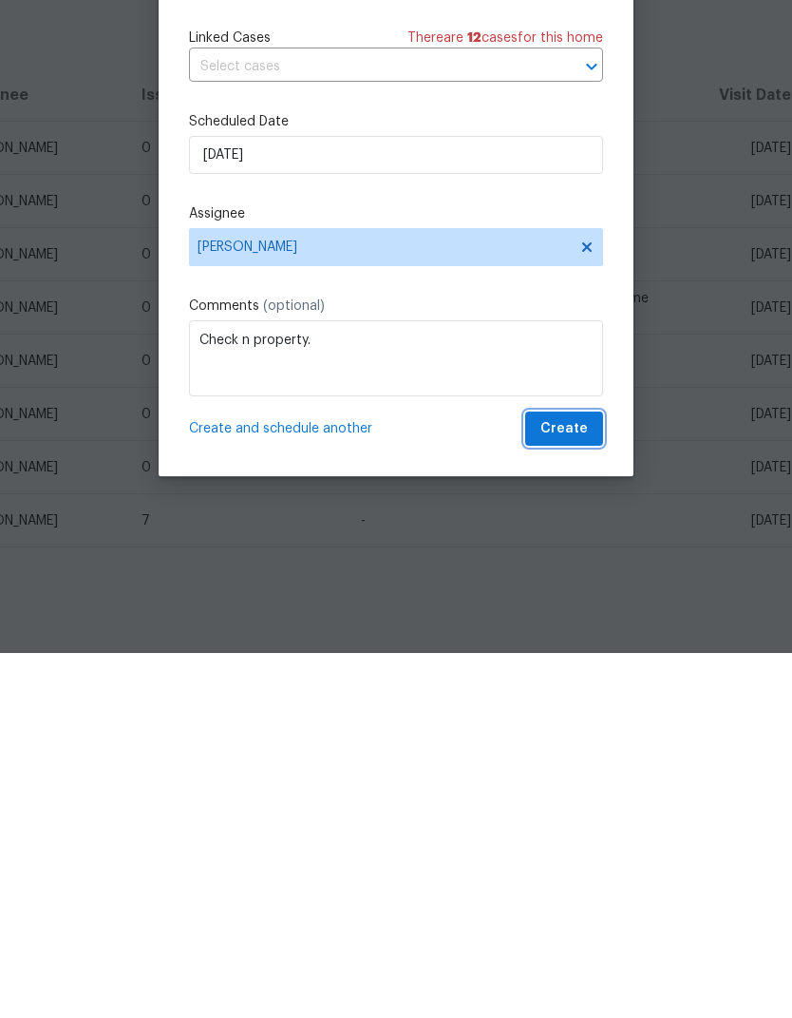
click at [591, 776] on button "Create" at bounding box center [564, 793] width 78 height 35
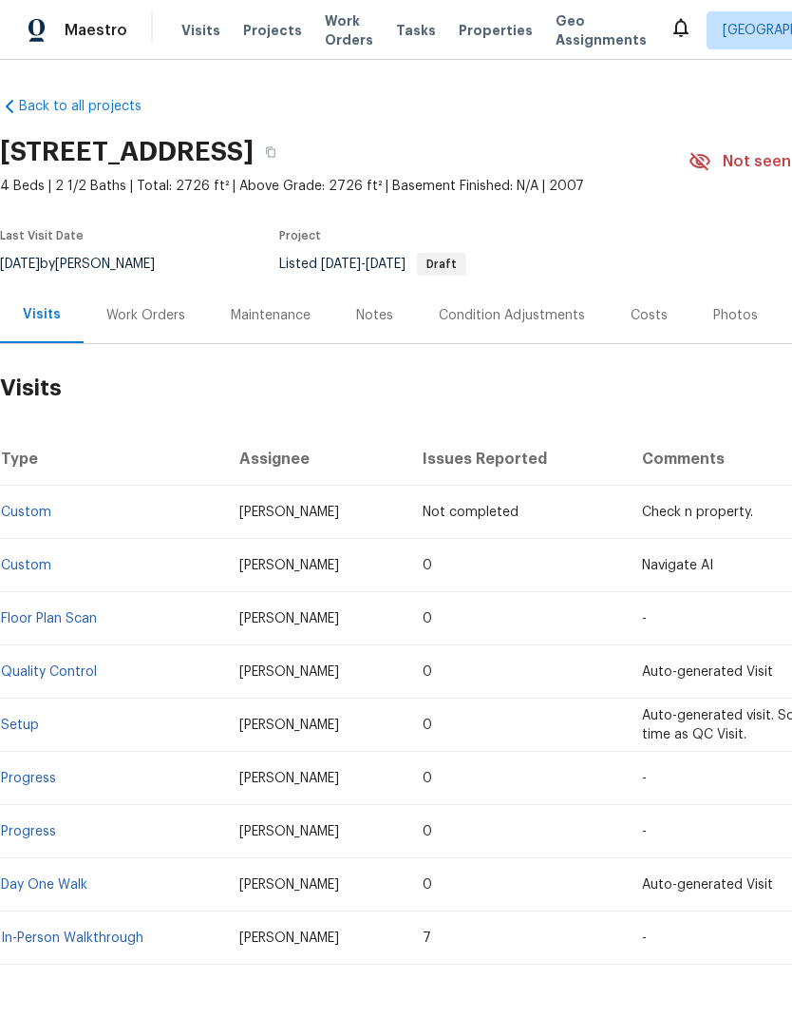
scroll to position [1, 0]
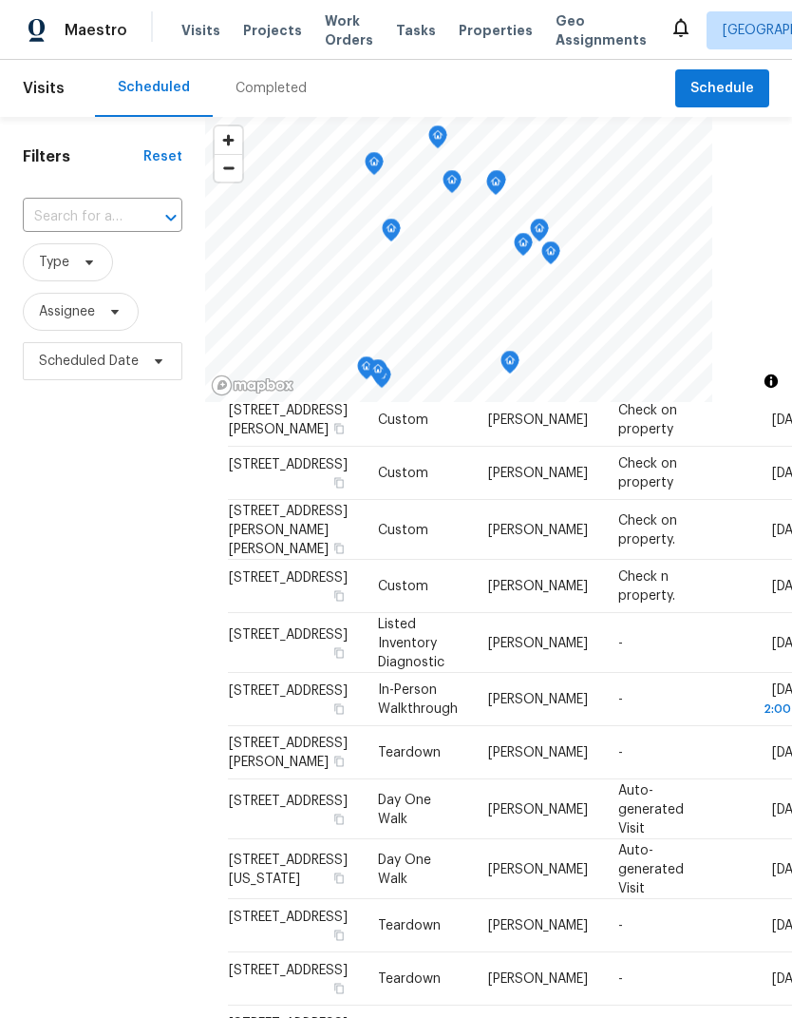
scroll to position [122, 0]
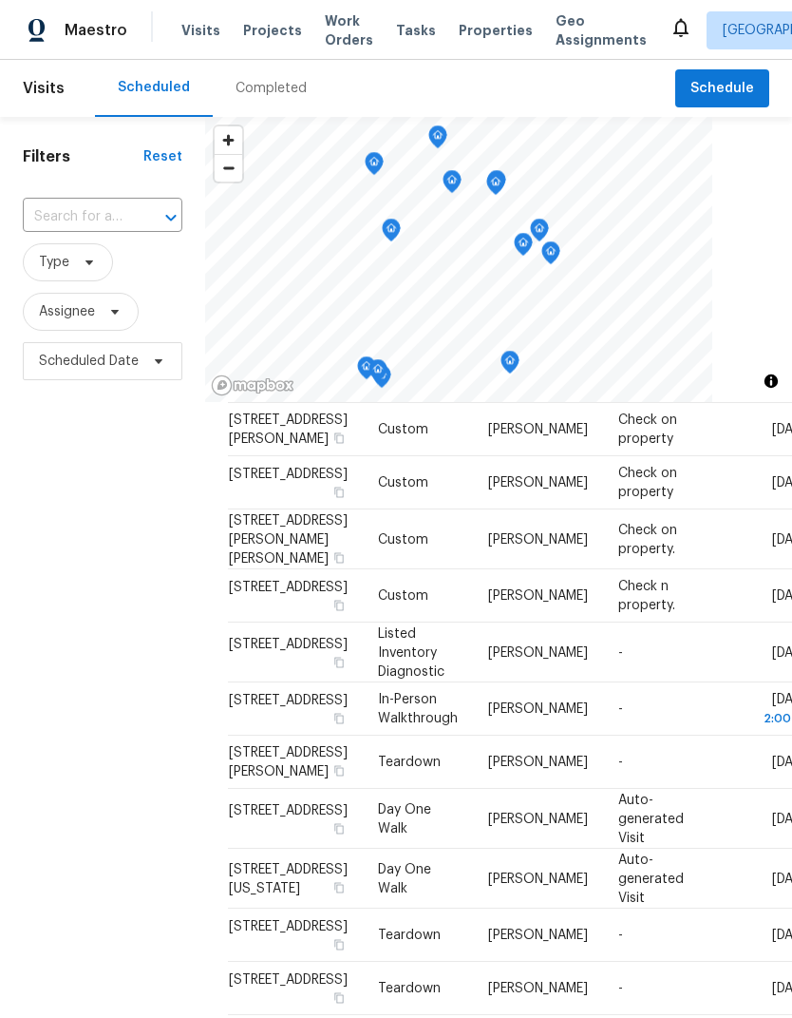
click at [0, 0] on icon at bounding box center [0, 0] width 0 height 0
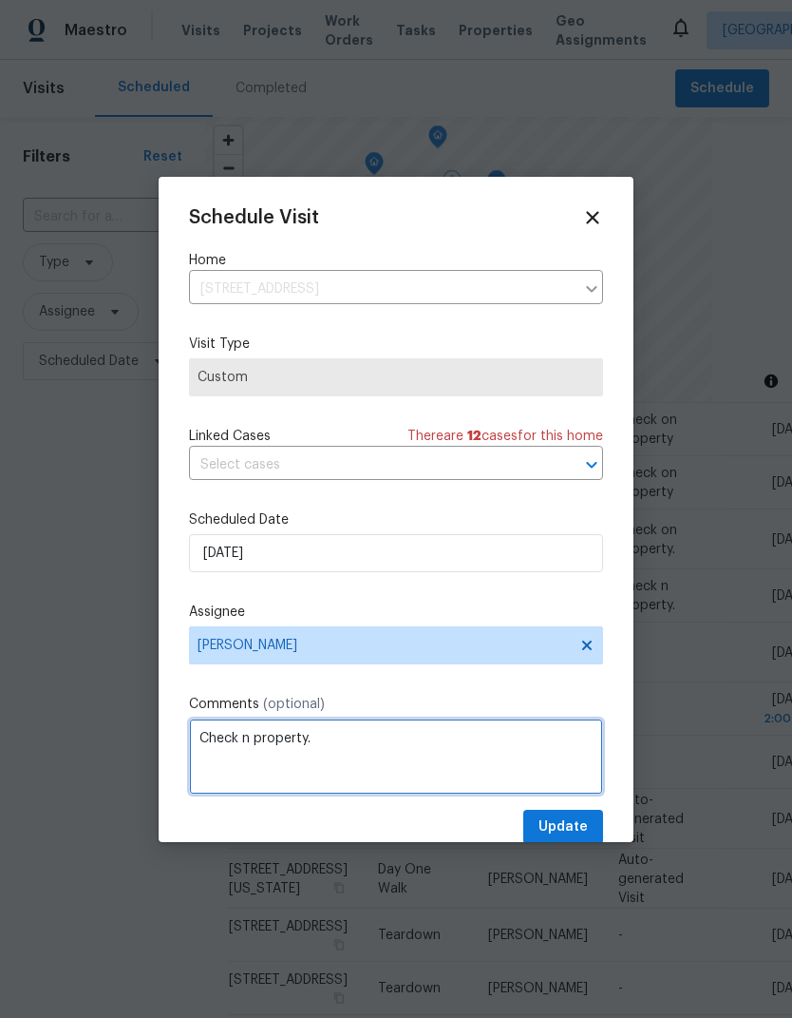
click at [246, 743] on textarea "Check n property." at bounding box center [396, 756] width 414 height 76
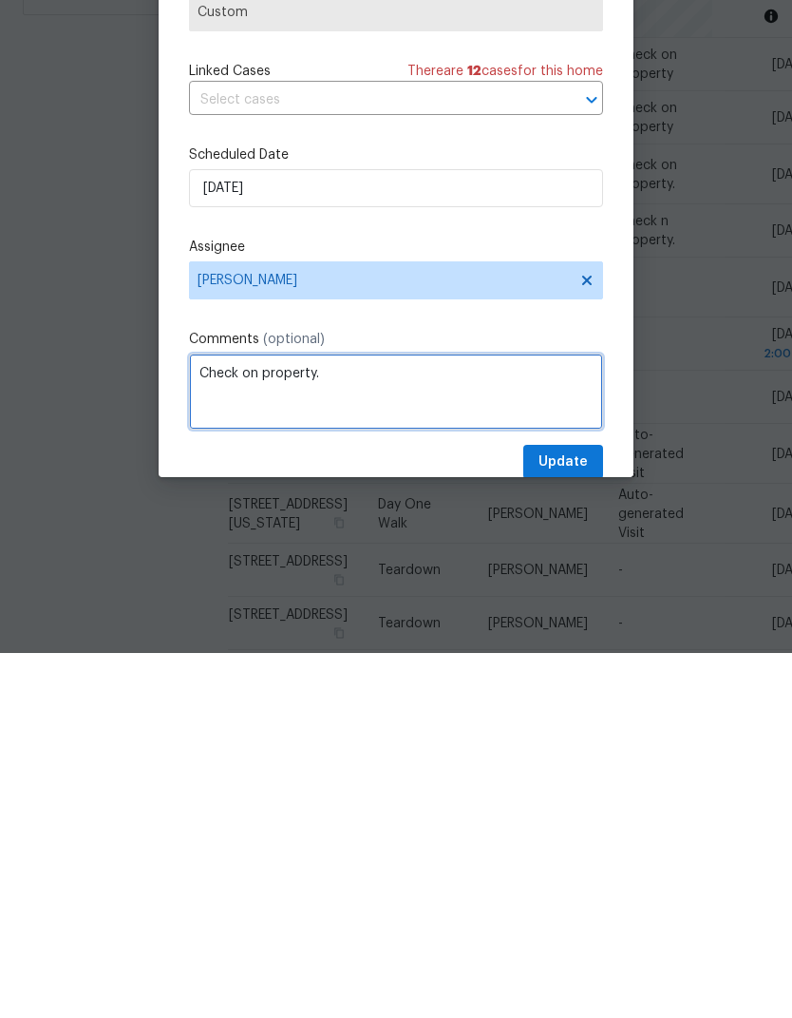
type textarea "Check on property."
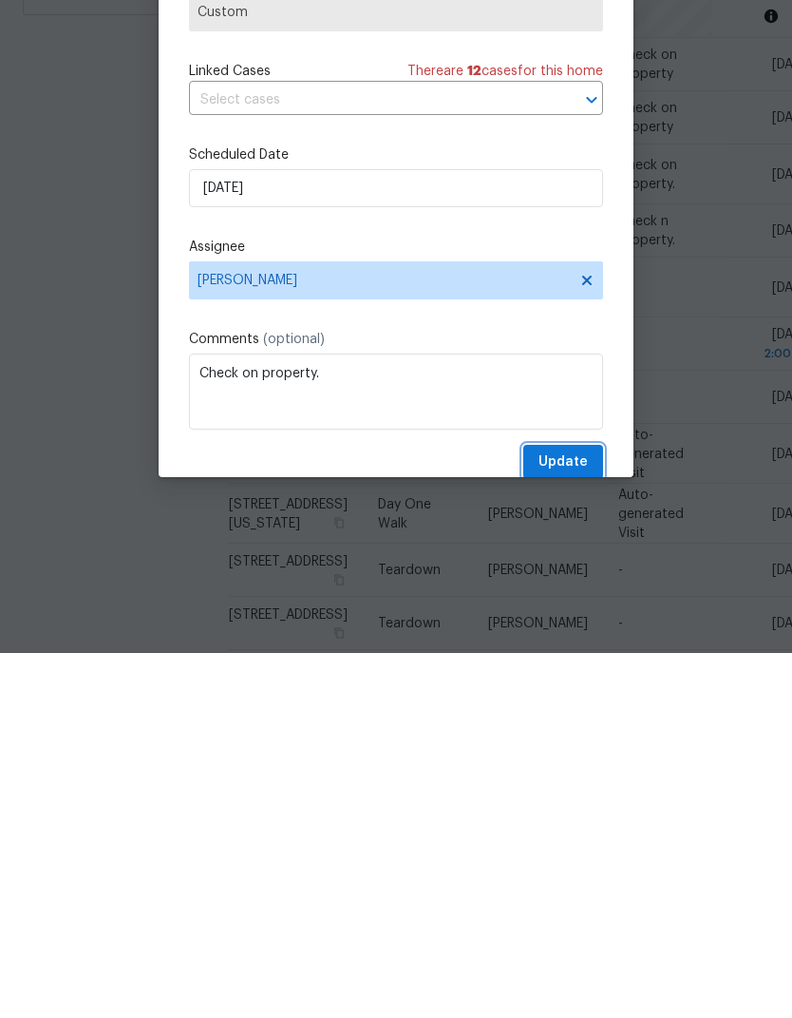
click at [593, 810] on button "Update" at bounding box center [564, 827] width 80 height 35
